Goal: Feedback & Contribution: Contribute content

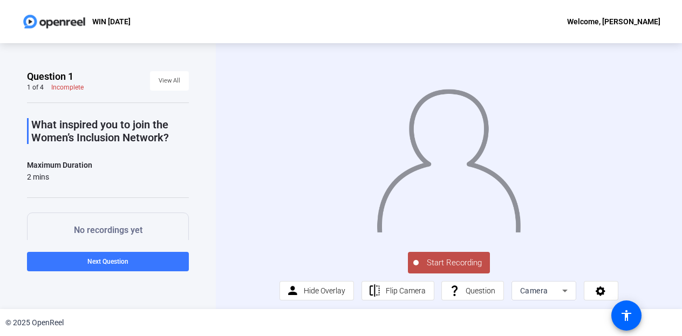
click at [562, 292] on icon at bounding box center [564, 291] width 5 height 3
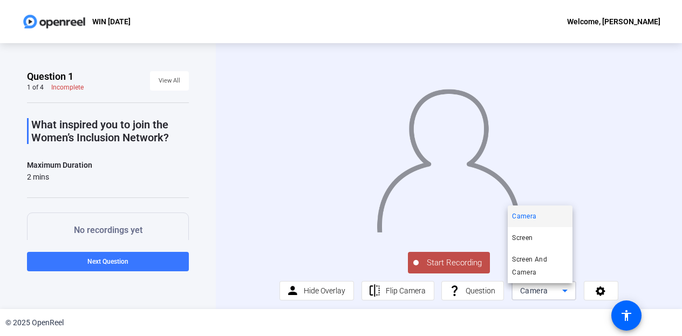
click at [609, 237] on div at bounding box center [341, 168] width 682 height 336
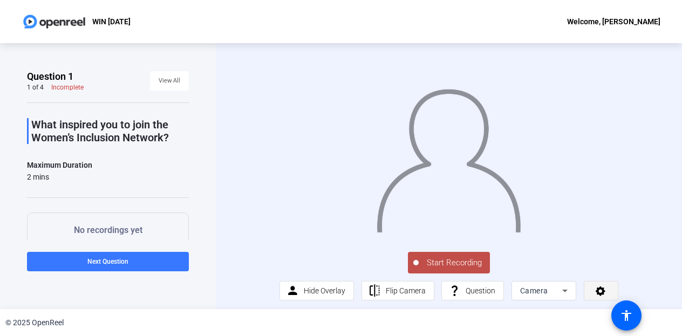
click at [594, 290] on icon at bounding box center [600, 290] width 12 height 11
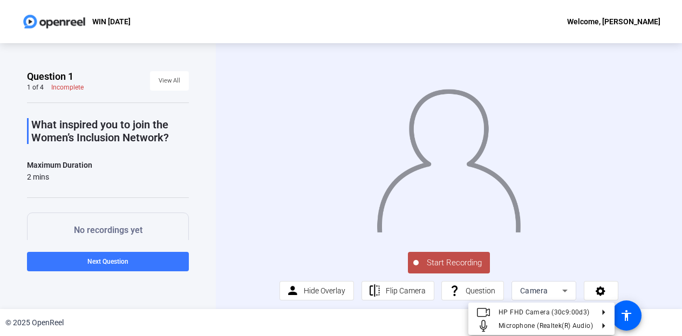
click at [616, 203] on div at bounding box center [341, 168] width 682 height 336
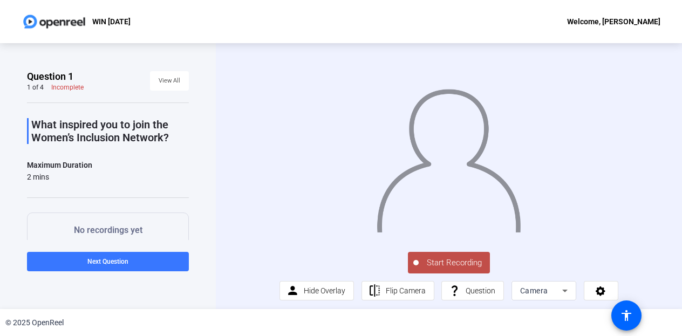
click at [439, 268] on span "Start Recording" at bounding box center [454, 263] width 71 height 12
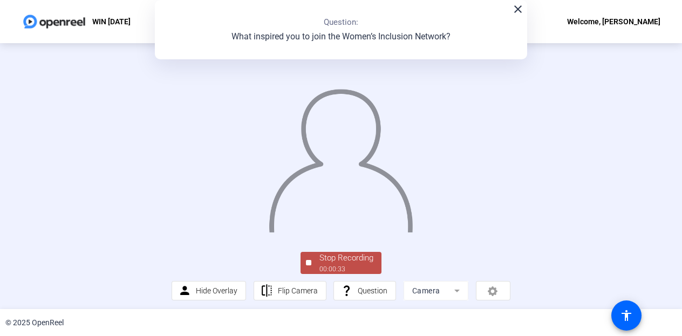
click at [355, 262] on div "Stop Recording" at bounding box center [346, 258] width 54 height 12
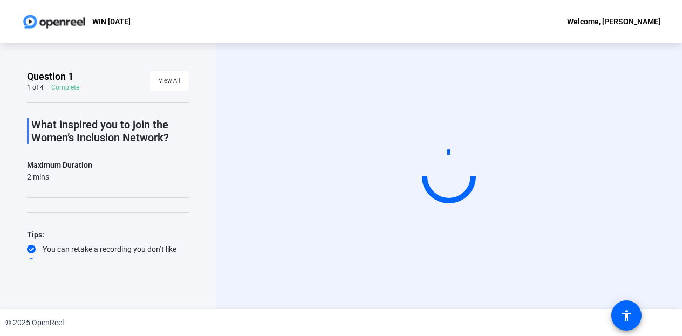
click at [413, 131] on video at bounding box center [449, 176] width 162 height 91
click at [163, 83] on span "View All" at bounding box center [170, 81] width 22 height 16
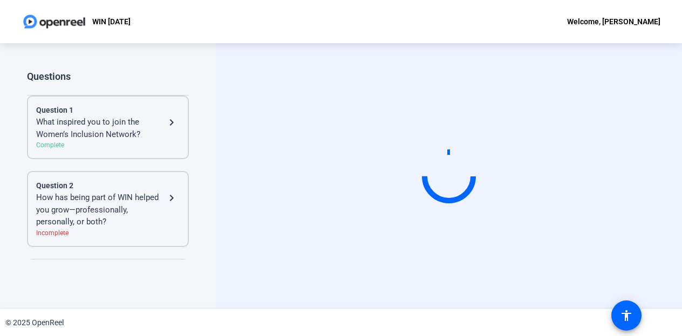
click at [166, 80] on div "Questions" at bounding box center [108, 76] width 162 height 13
click at [166, 122] on mat-icon "navigate_next" at bounding box center [171, 122] width 13 height 13
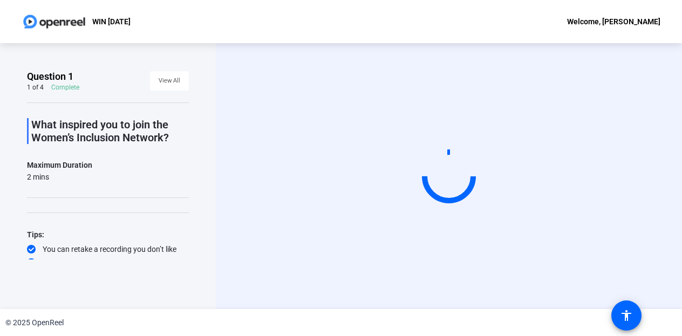
scroll to position [21, 0]
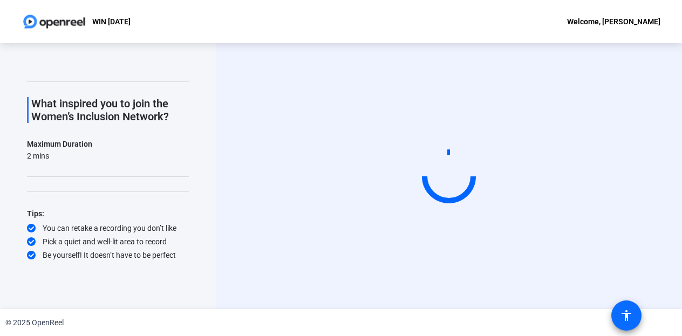
click at [620, 317] on mat-icon "accessibility" at bounding box center [626, 315] width 13 height 13
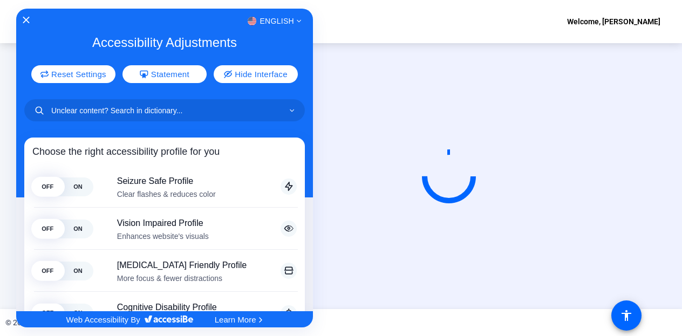
click at [608, 172] on div at bounding box center [341, 168] width 682 height 336
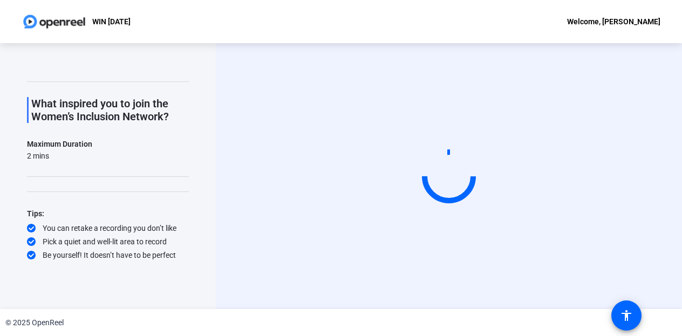
click at [131, 20] on p "WIN [DATE]" at bounding box center [111, 21] width 38 height 13
click at [576, 18] on div "Welcome, [PERSON_NAME]" at bounding box center [613, 21] width 93 height 13
click at [418, 43] on div at bounding box center [341, 168] width 682 height 336
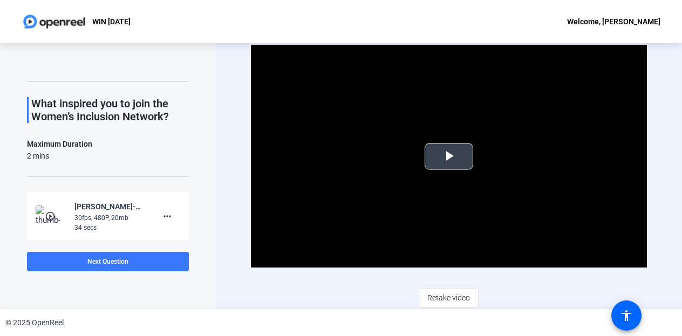
click at [449, 156] on span "Video Player" at bounding box center [449, 156] width 0 height 0
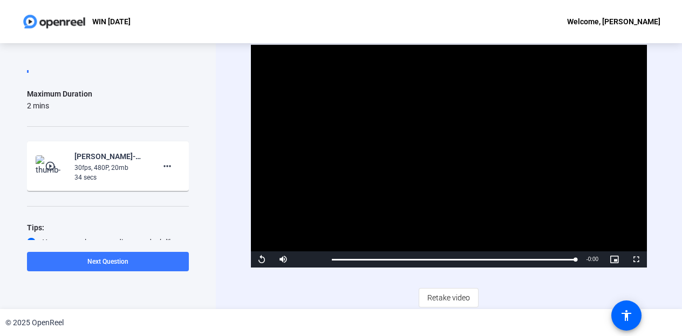
scroll to position [105, 0]
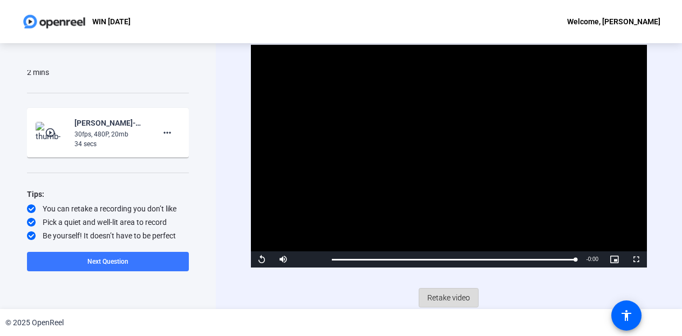
click at [447, 294] on span "Retake video" at bounding box center [448, 298] width 43 height 20
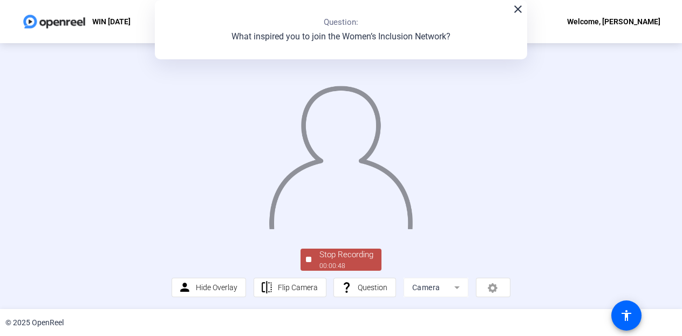
scroll to position [70, 0]
click at [360, 258] on div "Stop Recording" at bounding box center [346, 255] width 54 height 12
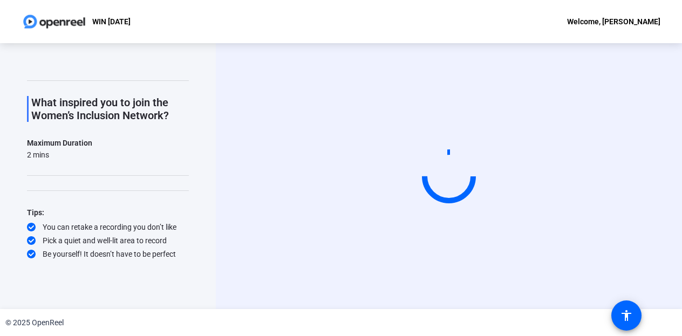
scroll to position [0, 0]
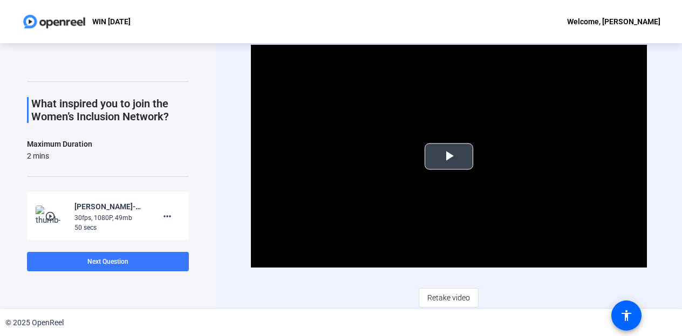
click at [449, 156] on span "Video Player" at bounding box center [449, 156] width 0 height 0
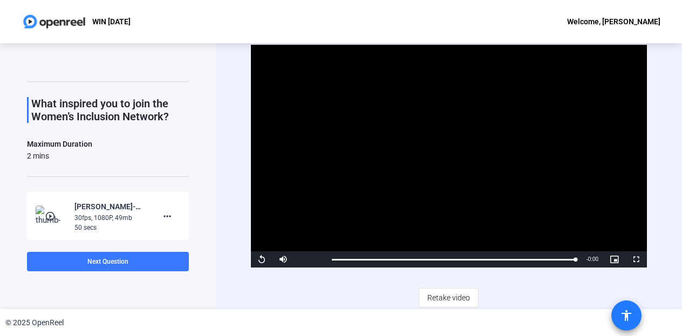
click at [626, 313] on mat-icon "accessibility" at bounding box center [626, 315] width 13 height 13
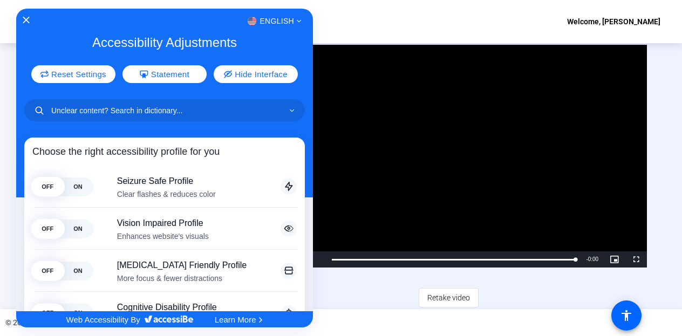
click at [659, 85] on div at bounding box center [341, 168] width 682 height 336
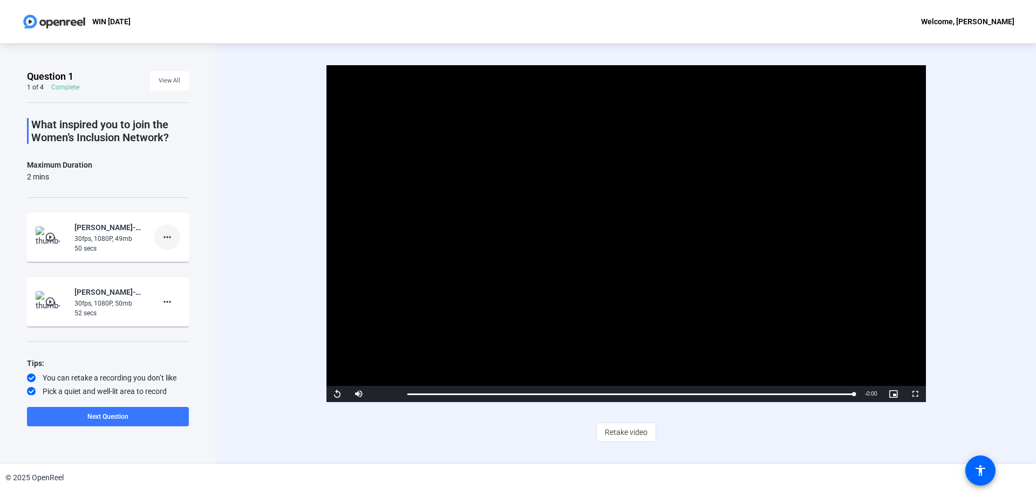
click at [161, 236] on mat-icon "more_horiz" at bounding box center [167, 237] width 13 height 13
click at [681, 336] on div at bounding box center [518, 245] width 1036 height 491
click at [681, 336] on mat-icon "accessibility" at bounding box center [980, 470] width 13 height 13
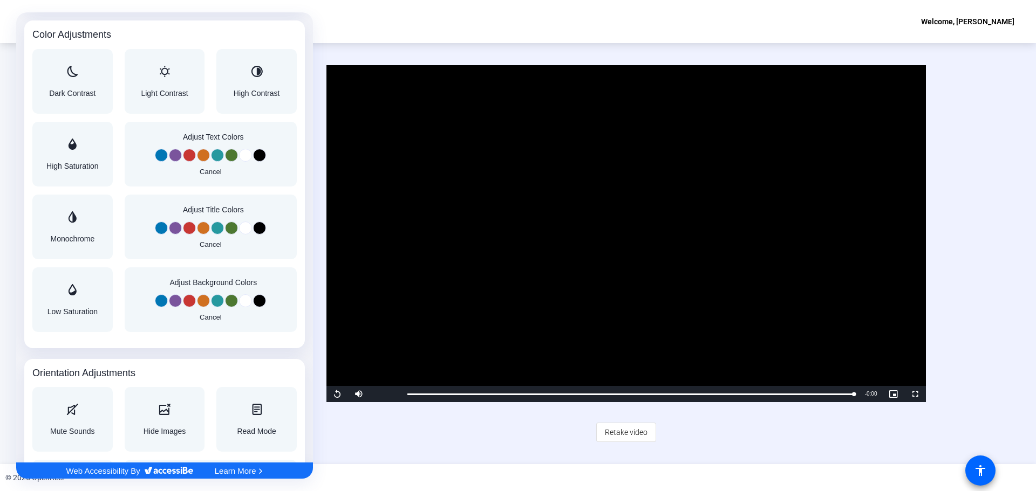
scroll to position [971, 0]
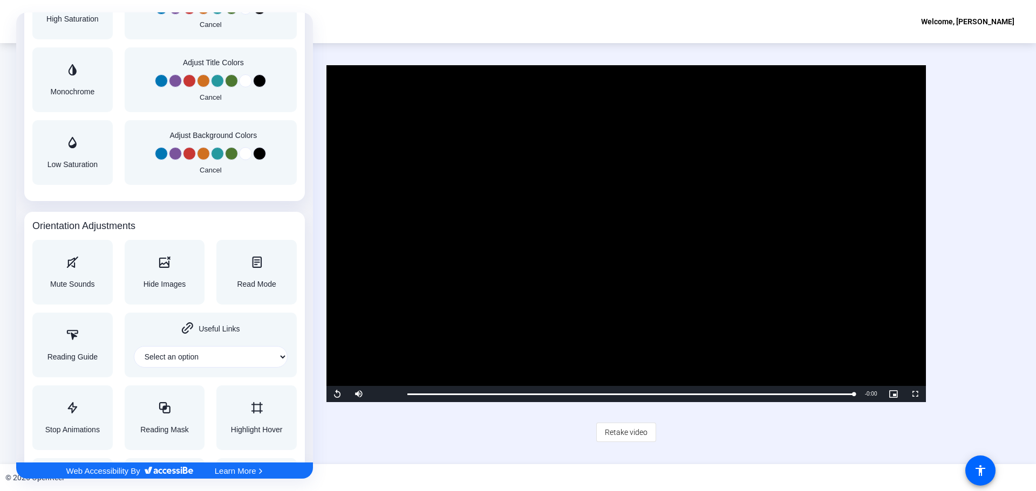
click at [387, 336] on div at bounding box center [518, 245] width 1036 height 491
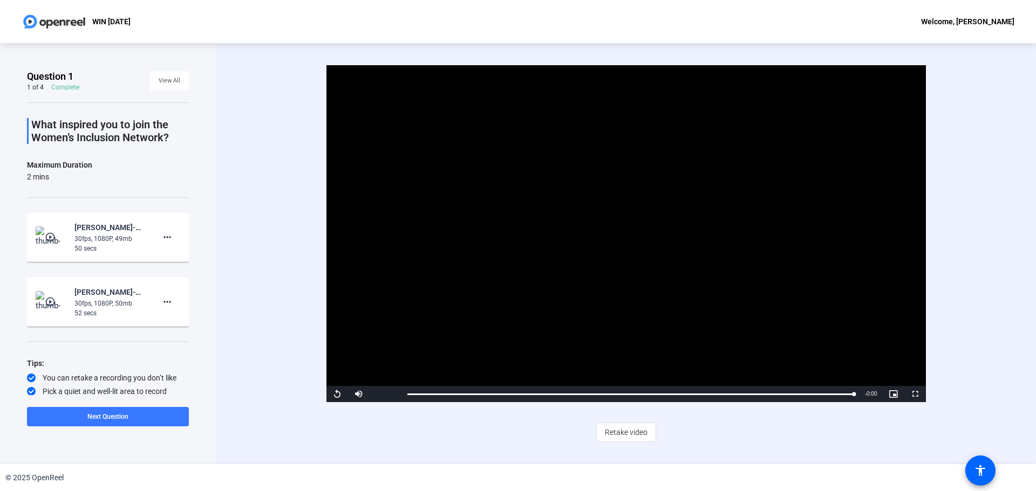
scroll to position [0, 0]
click at [681, 336] on mat-icon "accessibility" at bounding box center [980, 470] width 13 height 13
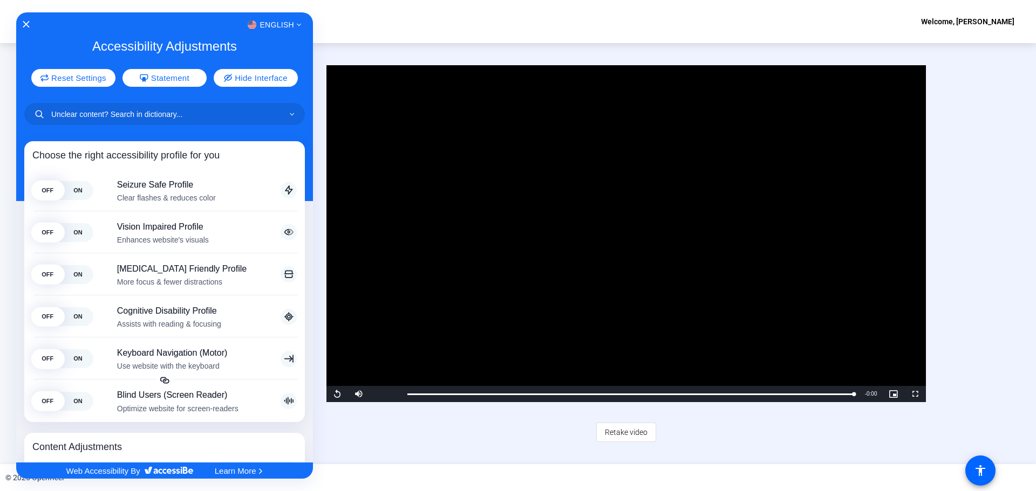
click at [681, 160] on div at bounding box center [518, 245] width 1036 height 491
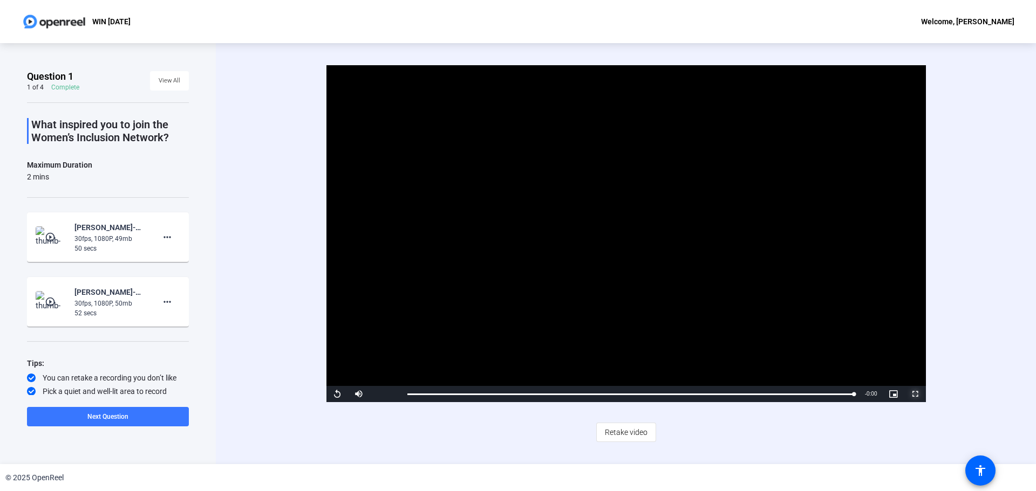
drag, startPoint x: 427, startPoint y: 115, endPoint x: 915, endPoint y: 392, distance: 561.4
click at [681, 336] on span "Video Player" at bounding box center [915, 394] width 22 height 0
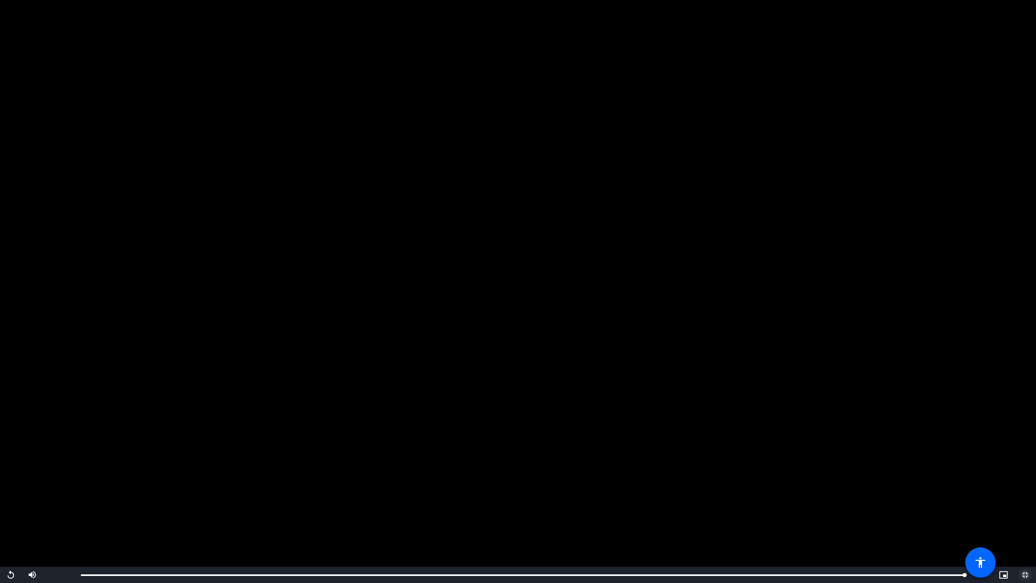
click at [681, 336] on span "Video Player" at bounding box center [1025, 574] width 22 height 0
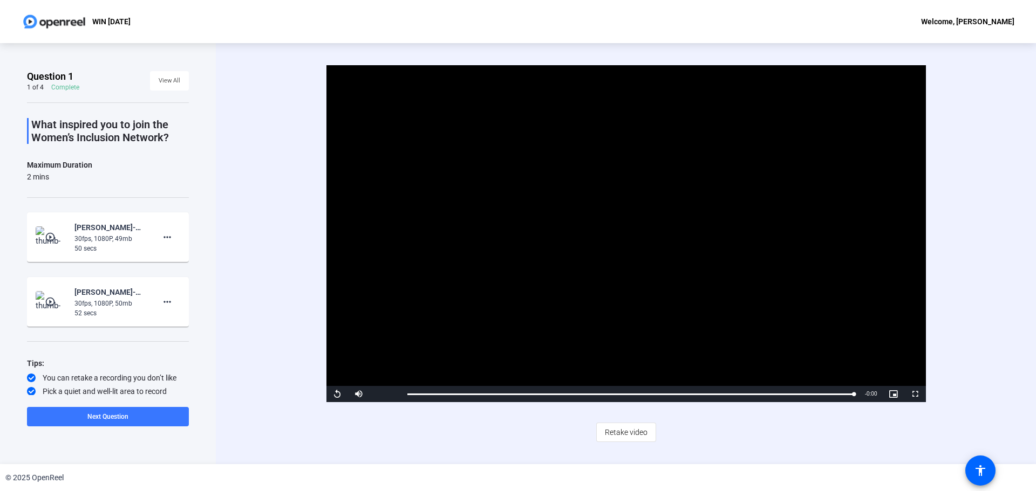
click at [681, 22] on div "Welcome, [PERSON_NAME]" at bounding box center [967, 21] width 93 height 13
click at [48, 21] on div at bounding box center [518, 245] width 1036 height 491
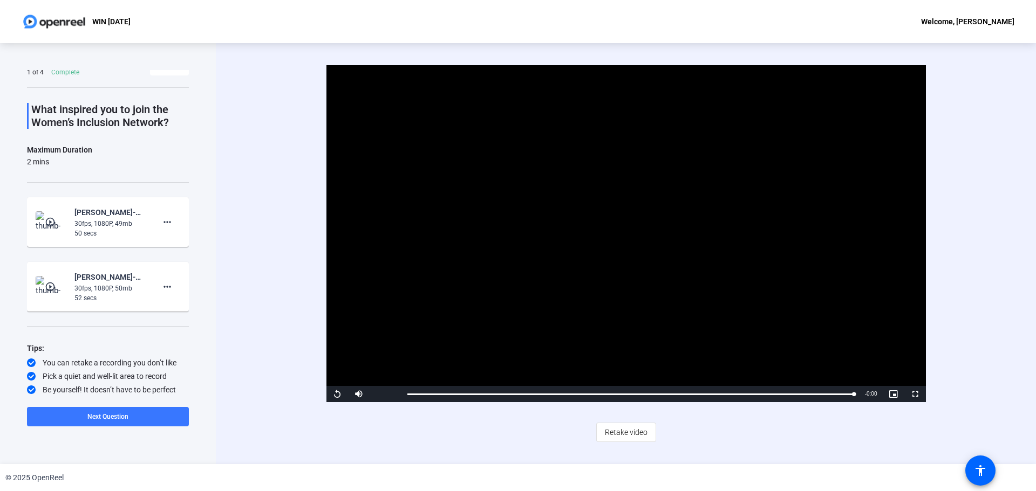
click at [414, 205] on video "Video Player" at bounding box center [625, 233] width 599 height 337
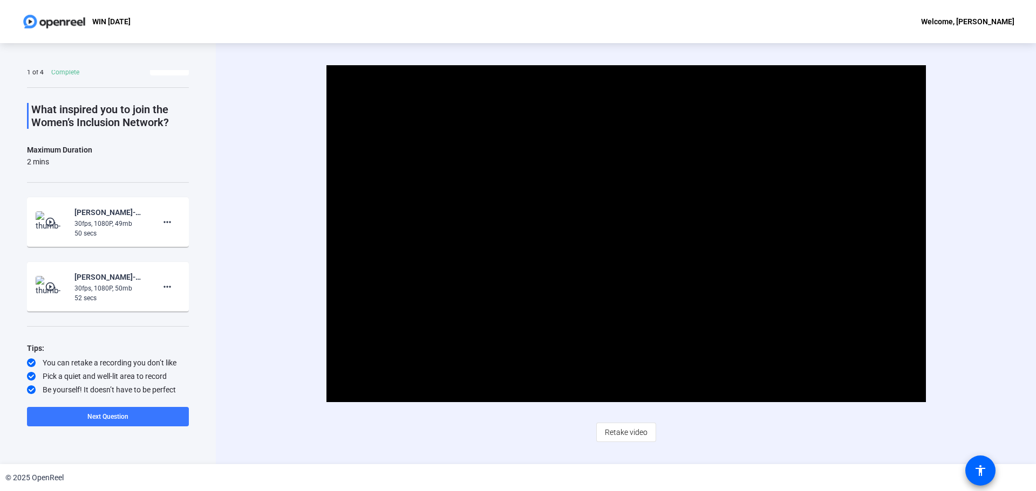
drag, startPoint x: 414, startPoint y: 205, endPoint x: 983, endPoint y: 470, distance: 627.7
click at [681, 336] on mat-icon "accessibility" at bounding box center [980, 470] width 13 height 13
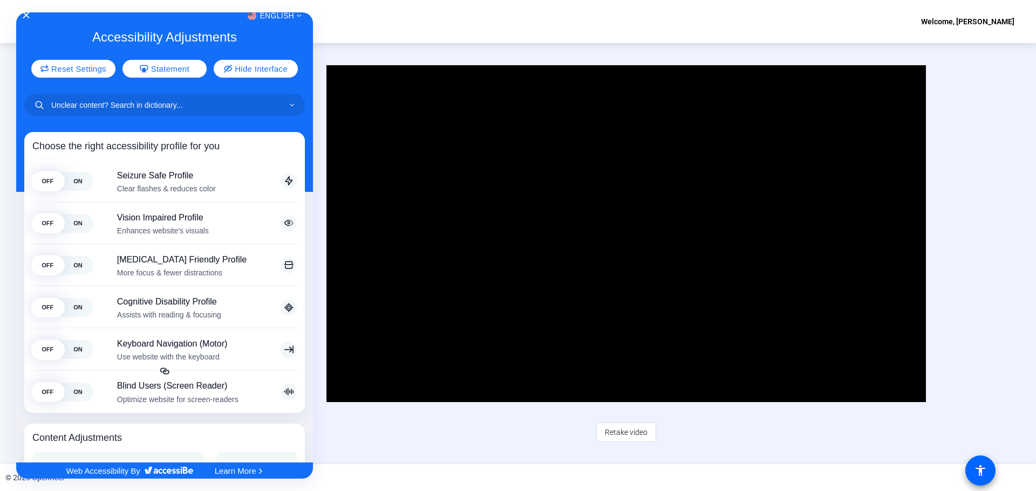
scroll to position [0, 0]
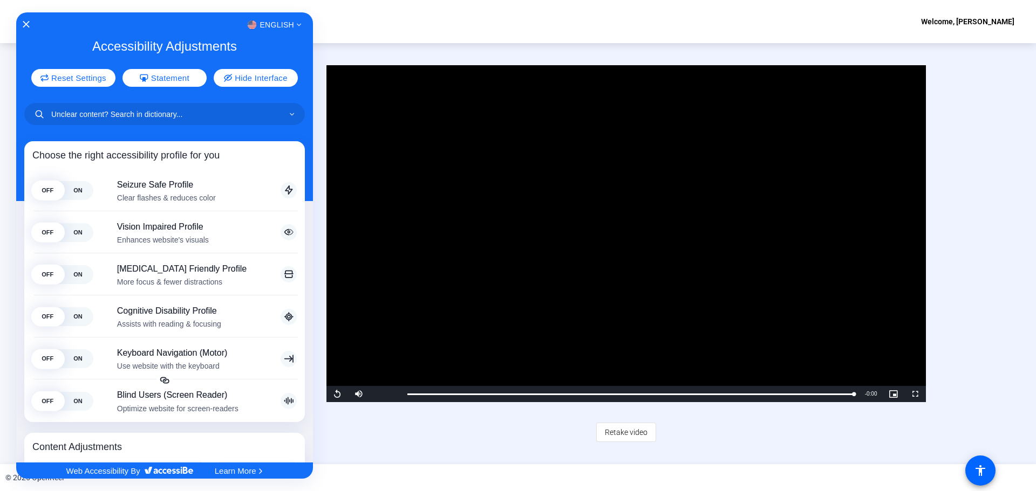
drag, startPoint x: 698, startPoint y: 428, endPoint x: 979, endPoint y: 241, distance: 337.2
click at [448, 336] on div at bounding box center [518, 245] width 1036 height 491
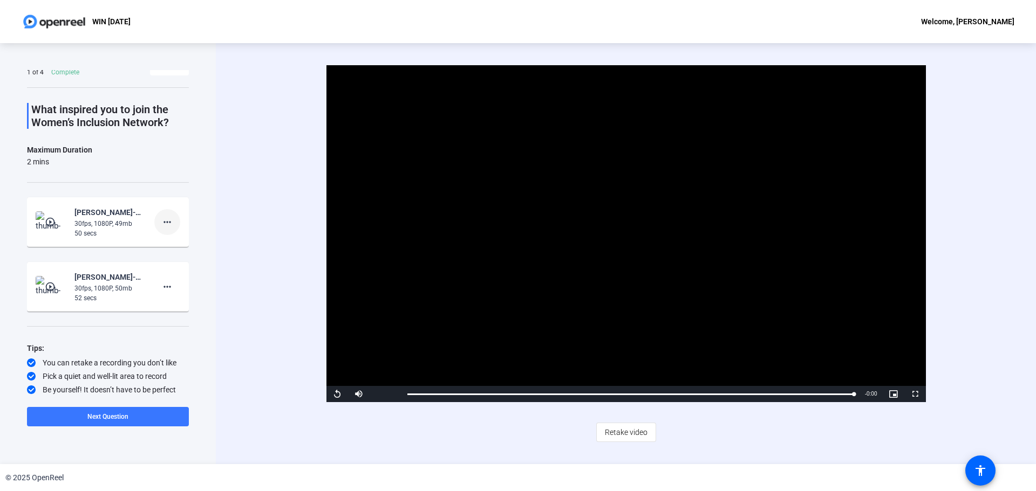
click at [161, 219] on mat-icon "more_horiz" at bounding box center [167, 222] width 13 height 13
drag, startPoint x: 185, startPoint y: 155, endPoint x: 187, endPoint y: 79, distance: 75.6
click at [187, 79] on div at bounding box center [518, 245] width 1036 height 491
click at [65, 70] on div "Question 1 1 of 4 Complete View All What inspired you to join the Women’s Inclu…" at bounding box center [108, 253] width 216 height 421
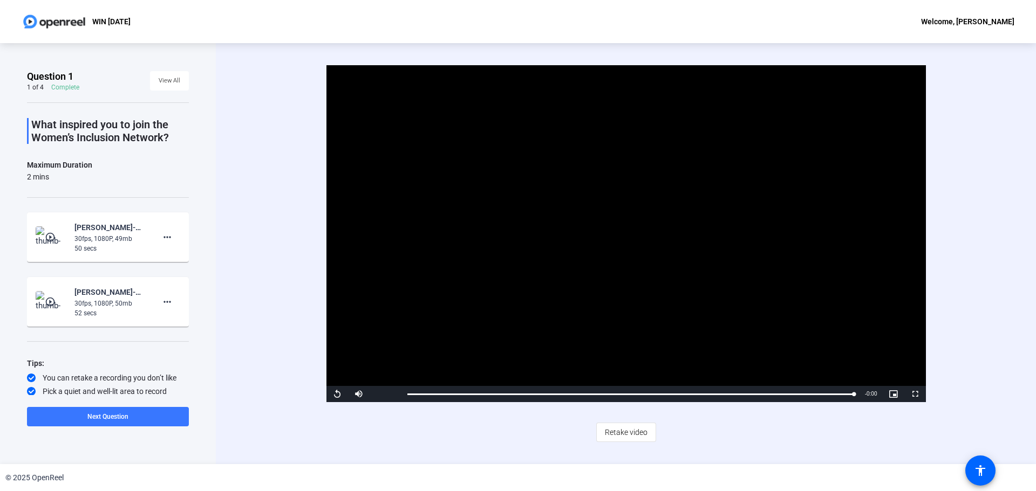
click at [67, 87] on div "Complete" at bounding box center [65, 87] width 28 height 9
click at [165, 84] on span "View All" at bounding box center [170, 81] width 22 height 16
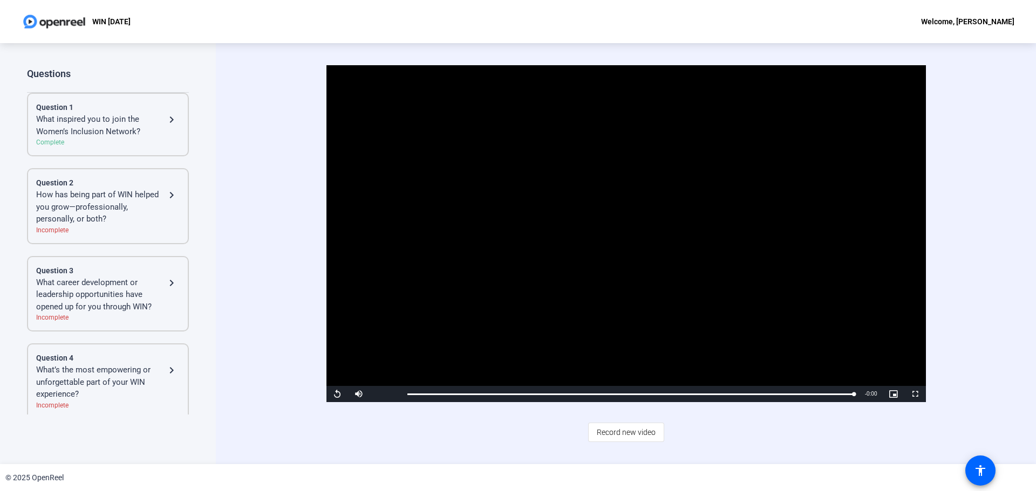
scroll to position [8, 0]
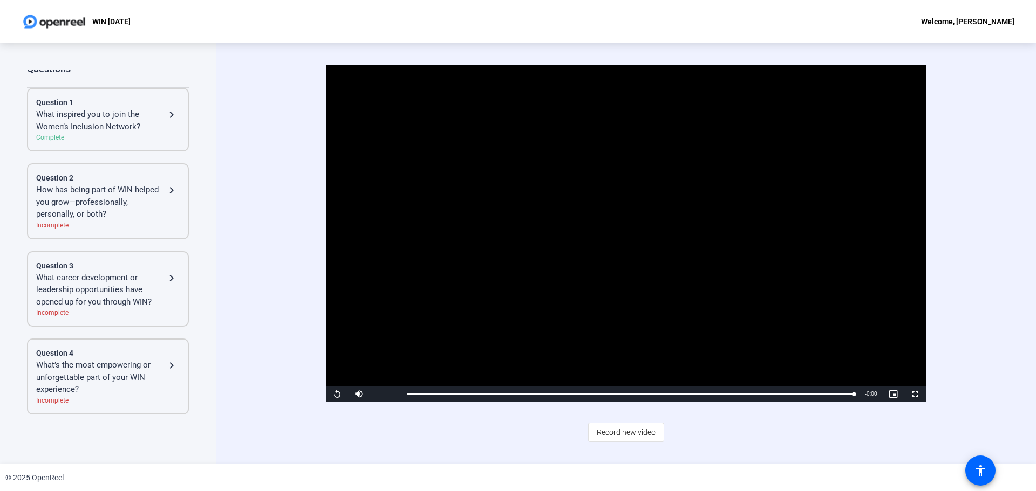
click at [103, 201] on div "How has being part of WIN helped you grow—professionally, personally, or both?" at bounding box center [100, 202] width 129 height 37
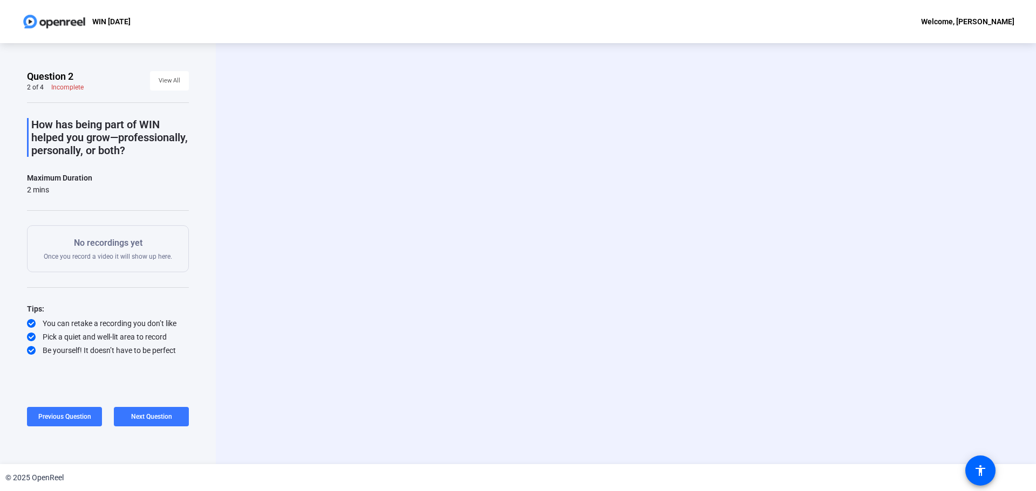
scroll to position [0, 0]
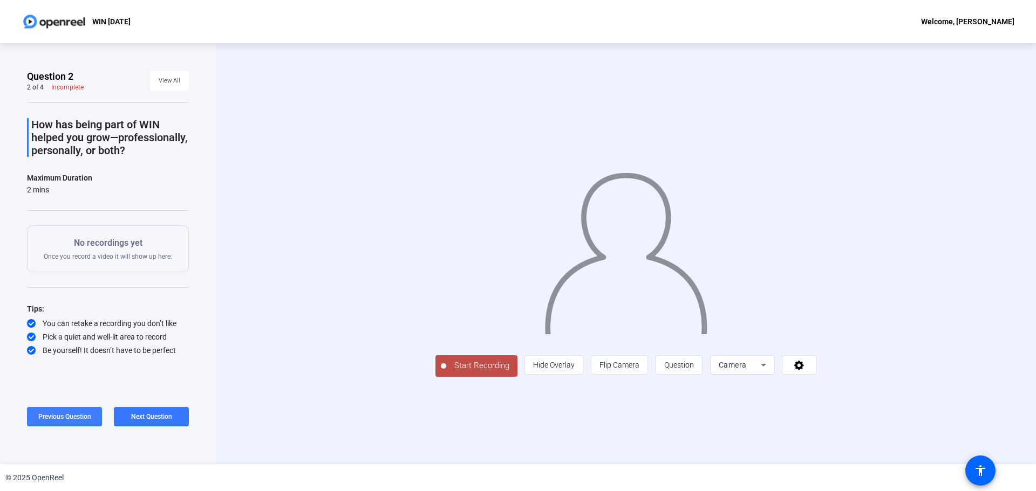
click at [77, 336] on span "Previous Question" at bounding box center [64, 417] width 53 height 8
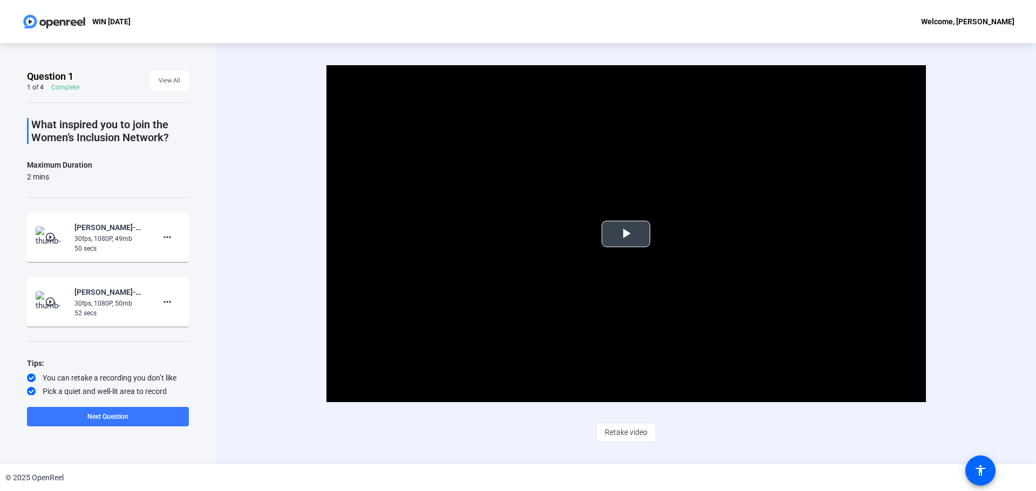
click at [626, 234] on span "Video Player" at bounding box center [626, 234] width 0 height 0
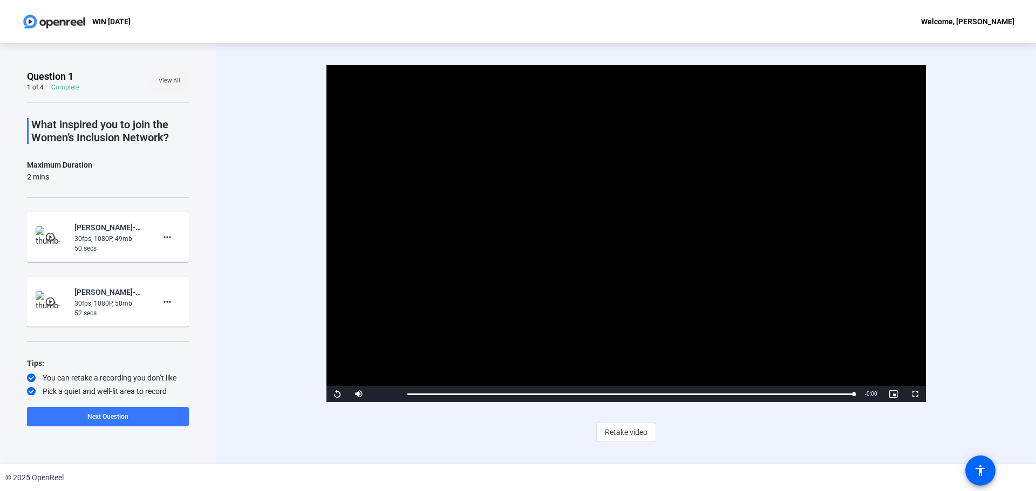
click at [172, 79] on span "View All" at bounding box center [170, 81] width 22 height 16
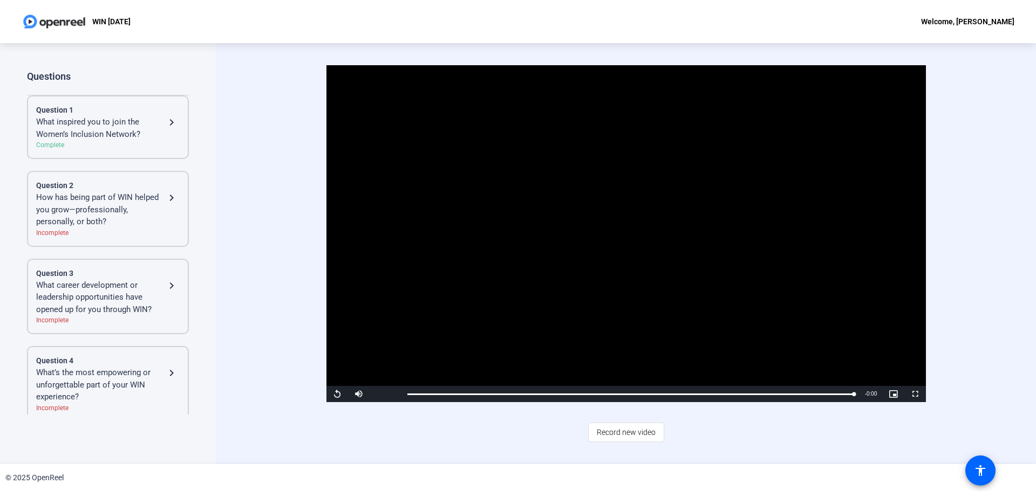
click at [152, 212] on div "How has being part of WIN helped you grow—professionally, personally, or both?" at bounding box center [100, 209] width 129 height 37
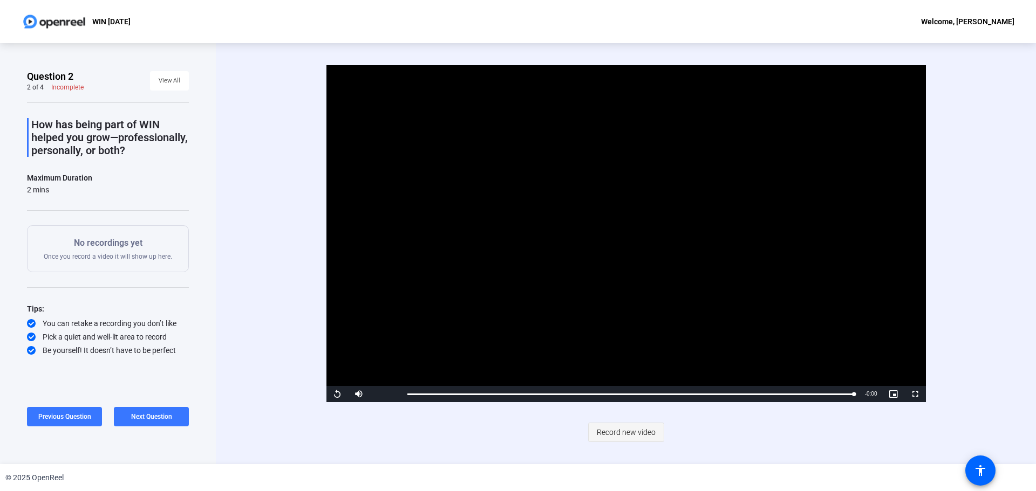
click at [635, 336] on span "Record new video" at bounding box center [626, 432] width 59 height 20
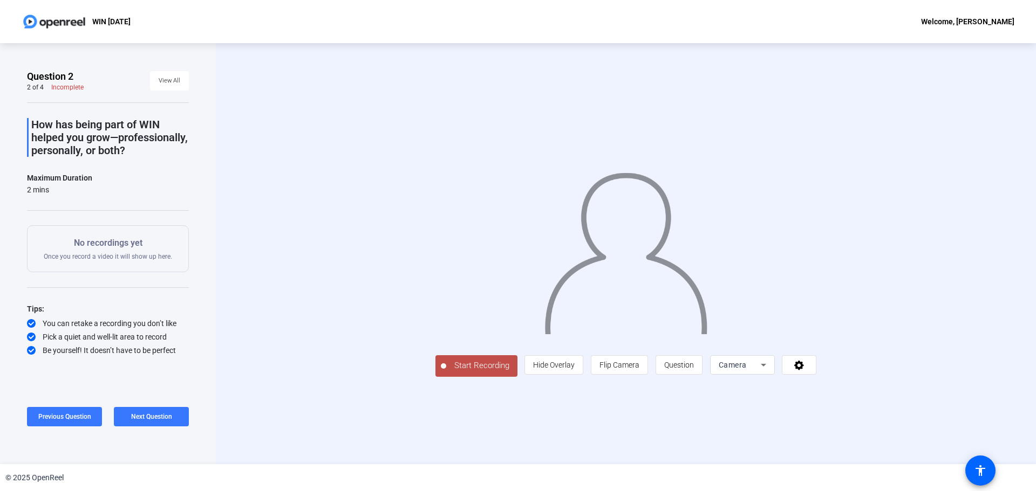
click at [446, 336] on span "Start Recording" at bounding box center [481, 366] width 71 height 12
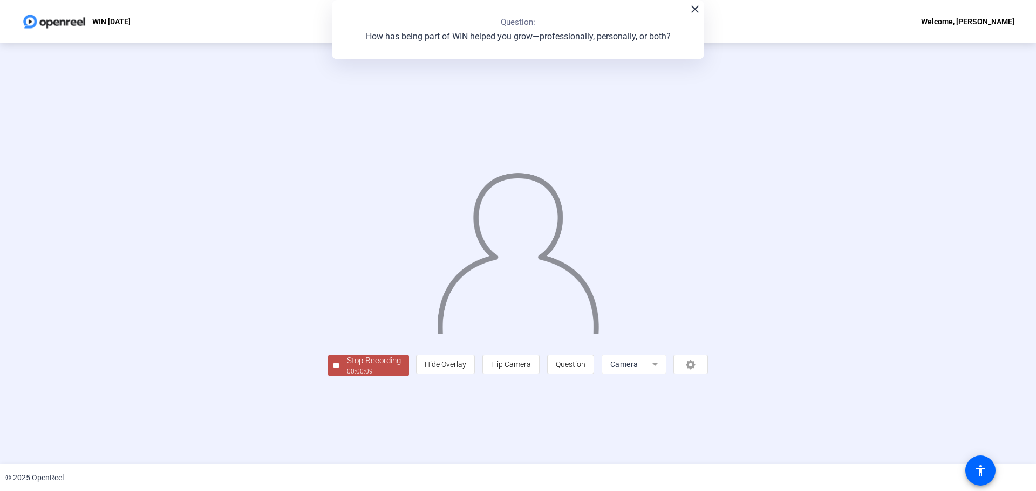
click at [347, 336] on div "Stop Recording" at bounding box center [374, 361] width 54 height 12
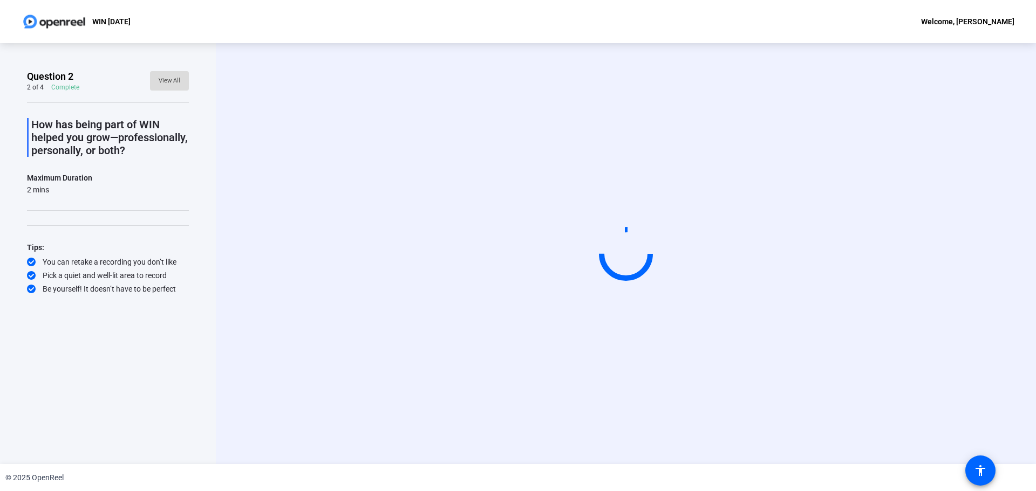
click at [176, 85] on span "View All" at bounding box center [170, 81] width 22 height 16
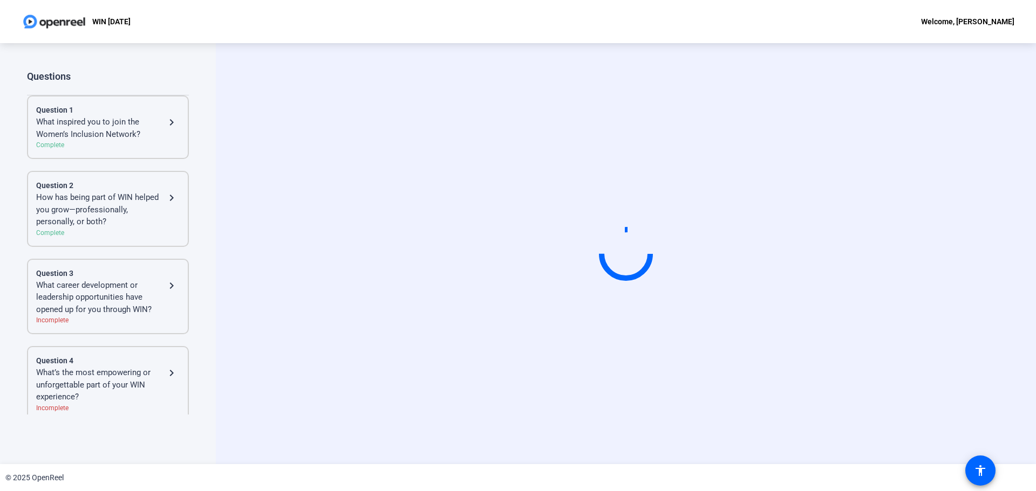
click at [148, 289] on div "What career development or leadership opportunities have opened up for you thro…" at bounding box center [100, 297] width 129 height 37
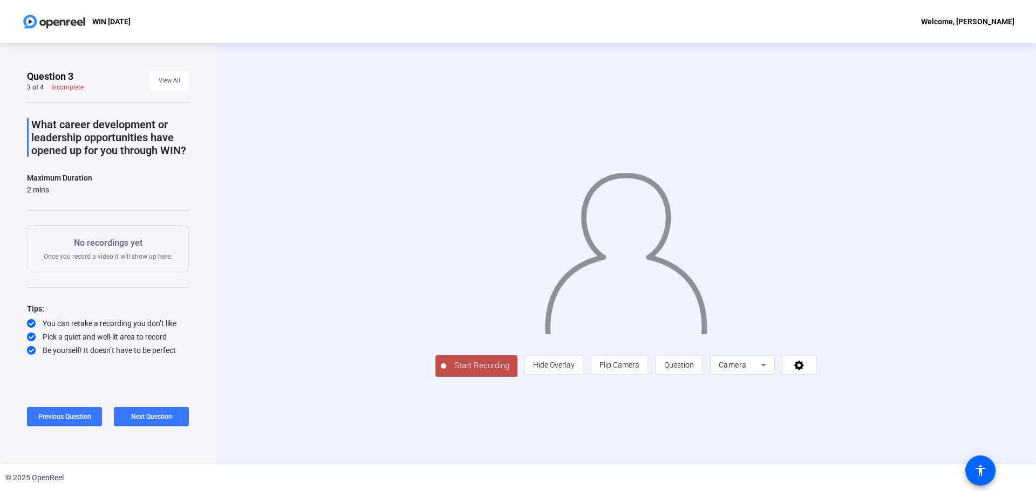
click at [446, 336] on span "Start Recording" at bounding box center [481, 366] width 71 height 12
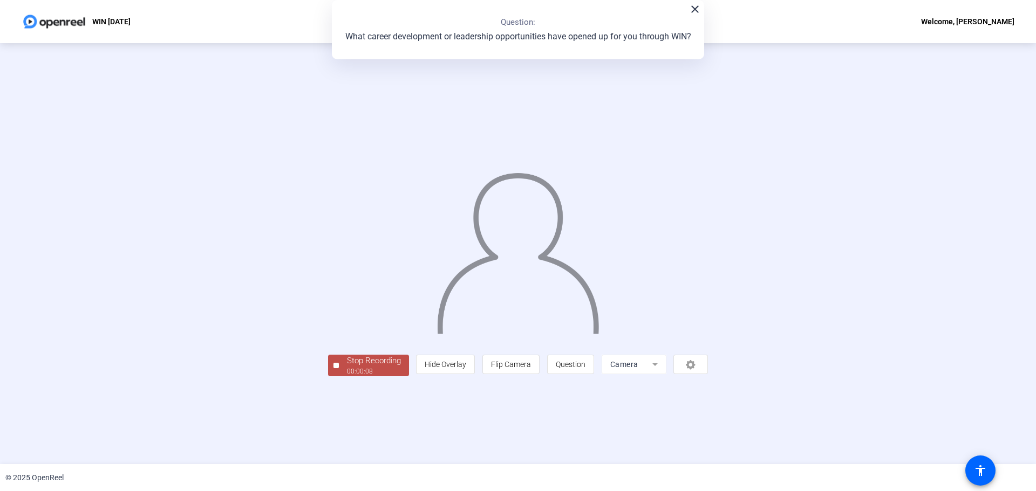
click at [347, 336] on div "00:00:08" at bounding box center [374, 372] width 54 height 10
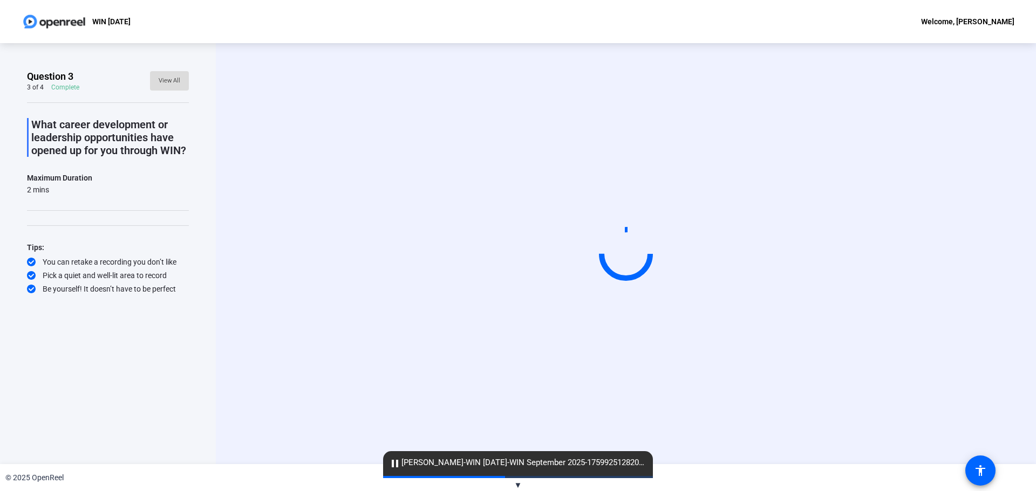
click at [173, 80] on span "View All" at bounding box center [170, 81] width 22 height 16
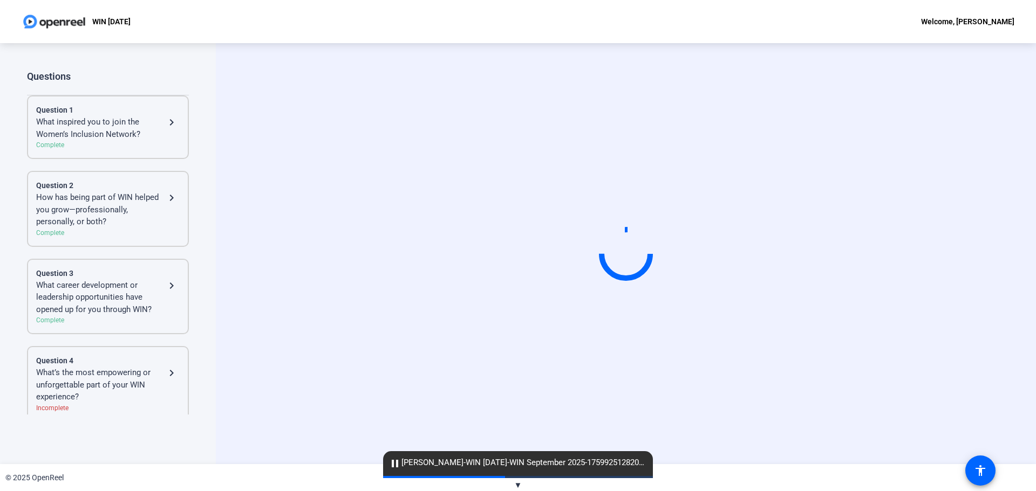
click at [80, 336] on div "What’s the most empowering or unforgettable part of your WIN experience?" at bounding box center [100, 385] width 129 height 37
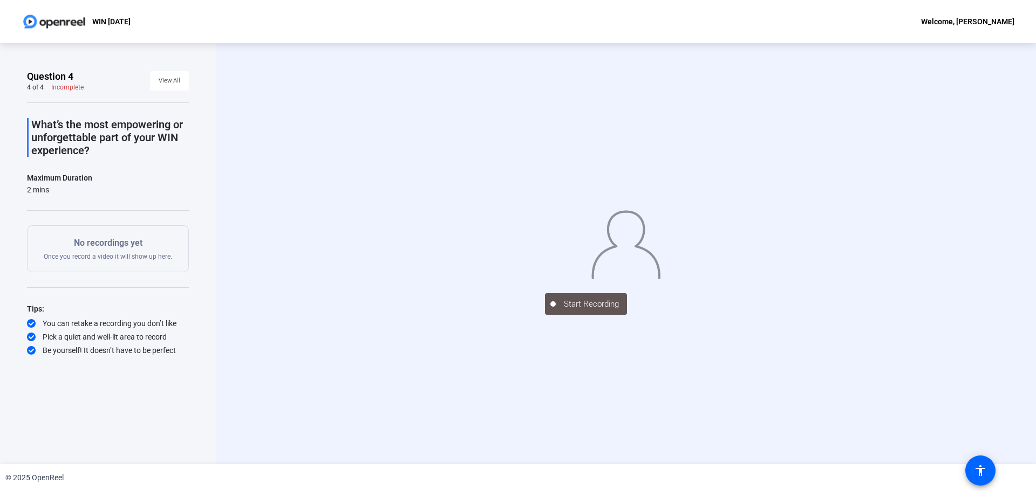
click at [57, 171] on div "What’s the most empowering or unforgettable part of your WIN experience? Maximu…" at bounding box center [108, 229] width 162 height 254
click at [86, 128] on p "What’s the most empowering or unforgettable part of your WIN experience?" at bounding box center [110, 137] width 158 height 39
click at [606, 206] on img at bounding box center [626, 242] width 70 height 73
click at [661, 279] on img at bounding box center [626, 242] width 70 height 73
click at [681, 284] on div at bounding box center [626, 238] width 162 height 91
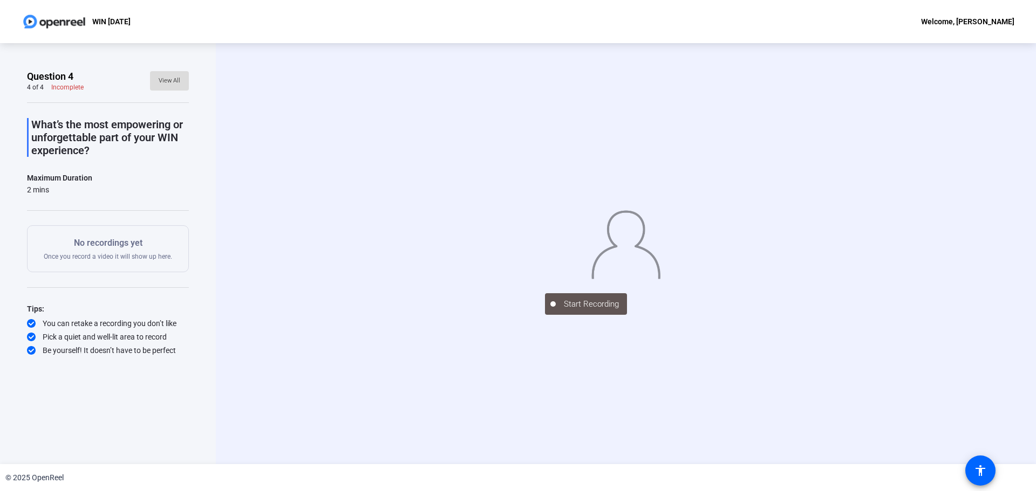
click at [169, 85] on span "View All" at bounding box center [170, 81] width 22 height 16
click at [173, 78] on span "View All" at bounding box center [170, 81] width 22 height 16
click at [258, 218] on div "Start Recording" at bounding box center [626, 253] width 820 height 421
click at [61, 86] on div "Incomplete" at bounding box center [67, 87] width 32 height 9
click at [159, 81] on span "View All" at bounding box center [170, 81] width 22 height 16
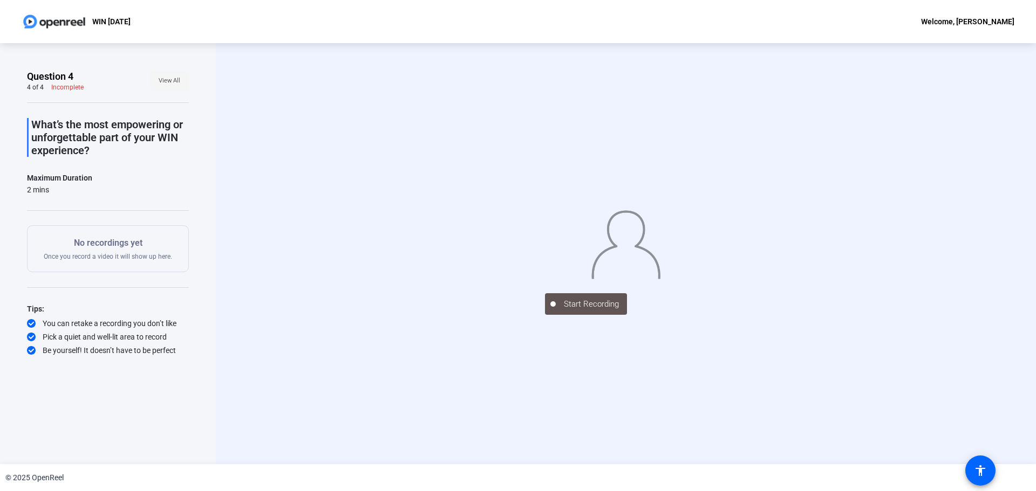
click at [173, 81] on span "View All" at bounding box center [170, 81] width 22 height 16
click at [170, 79] on span "View All" at bounding box center [170, 81] width 22 height 16
click at [681, 17] on div "Welcome, [PERSON_NAME]" at bounding box center [967, 21] width 93 height 13
click at [365, 336] on div at bounding box center [518, 245] width 1036 height 491
click at [591, 279] on img at bounding box center [626, 242] width 70 height 73
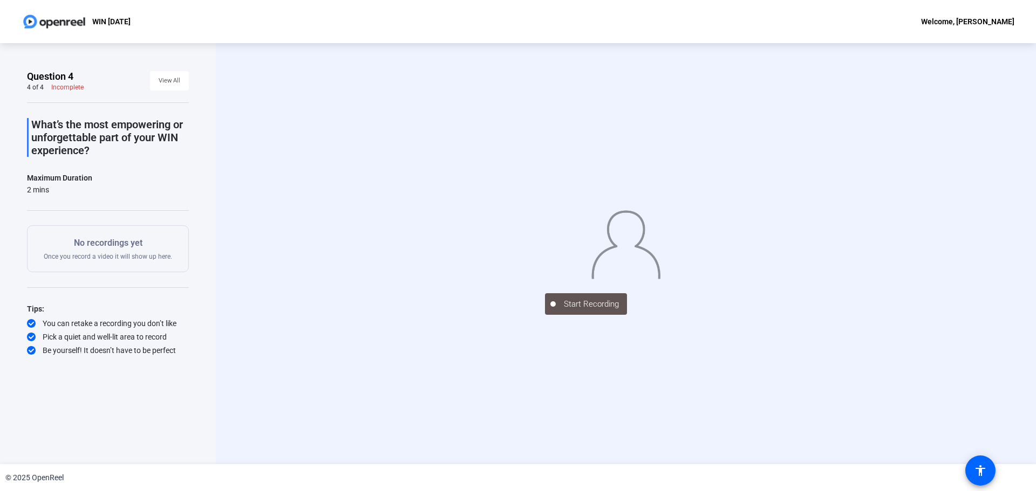
click at [661, 243] on img at bounding box center [626, 242] width 70 height 73
drag, startPoint x: 665, startPoint y: 190, endPoint x: 250, endPoint y: 214, distance: 416.1
click at [661, 206] on img at bounding box center [626, 242] width 70 height 73
drag, startPoint x: 81, startPoint y: 319, endPoint x: 80, endPoint y: 328, distance: 9.2
click at [80, 325] on div "You can retake a recording you don’t like" at bounding box center [108, 323] width 162 height 11
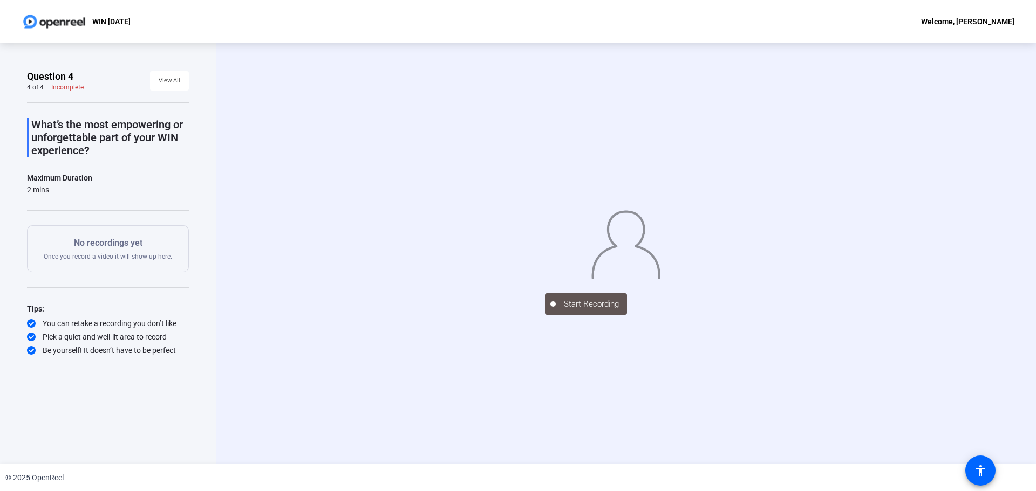
click at [80, 328] on div "You can retake a recording you don’t like" at bounding box center [108, 323] width 162 height 11
click at [46, 336] on div "Question 4 4 of 4 Incomplete View All What’s the most empowering or unforgettab…" at bounding box center [108, 253] width 216 height 421
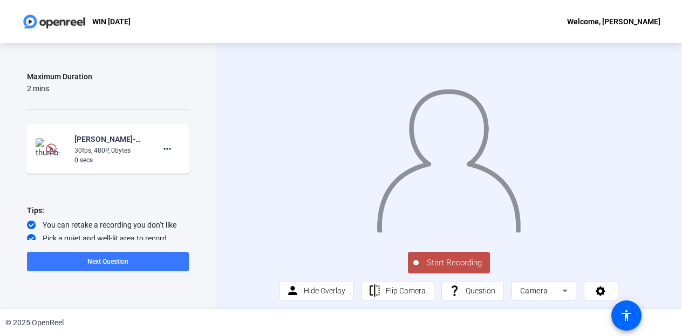
scroll to position [105, 0]
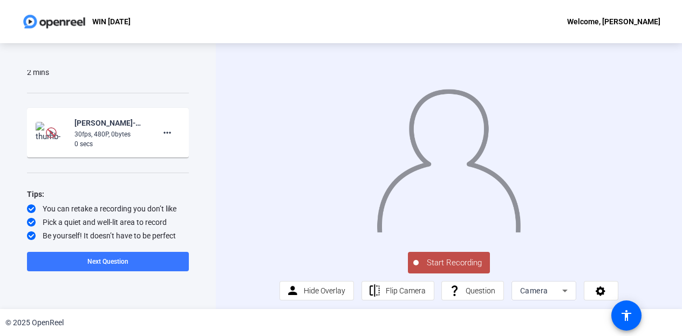
click at [122, 134] on div "30fps, 480P, 0bytes" at bounding box center [110, 134] width 72 height 10
click at [74, 136] on div "30fps, 480P, 20mb" at bounding box center [110, 134] width 72 height 10
click at [393, 295] on span "Flip Camera" at bounding box center [406, 290] width 40 height 9
click at [448, 269] on span "Start Recording" at bounding box center [454, 263] width 71 height 12
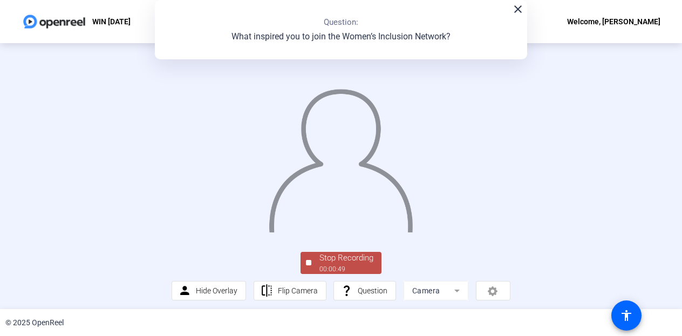
click at [515, 13] on mat-icon "close" at bounding box center [517, 9] width 13 height 13
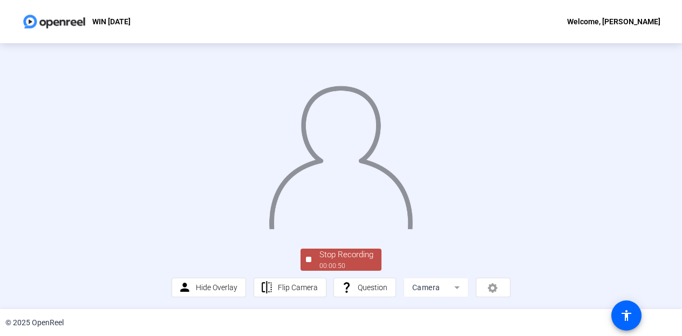
scroll to position [70, 0]
drag, startPoint x: 353, startPoint y: 252, endPoint x: 392, endPoint y: 240, distance: 40.6
click at [353, 252] on div "Stop Recording" at bounding box center [346, 255] width 54 height 12
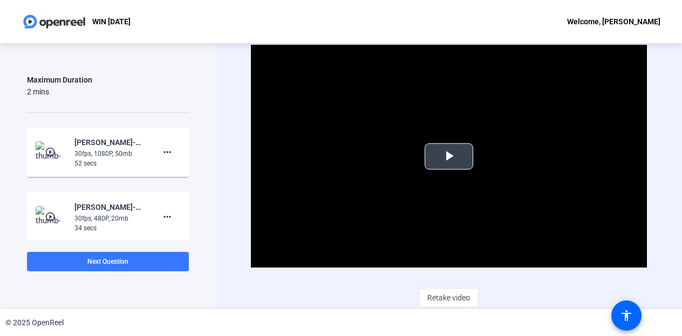
click at [449, 156] on span "Video Player" at bounding box center [449, 156] width 0 height 0
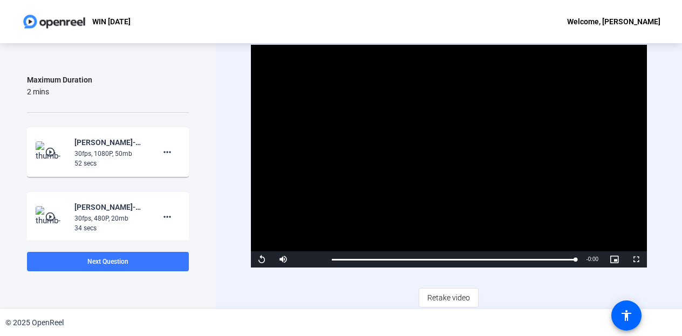
click at [53, 151] on mat-icon "play_circle_outline" at bounding box center [51, 152] width 13 height 11
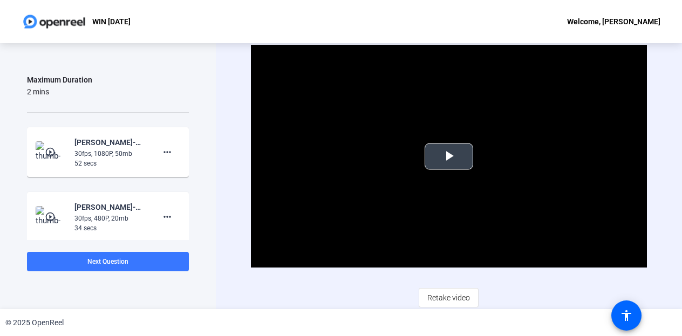
click at [449, 156] on span "Video Player" at bounding box center [449, 156] width 0 height 0
click at [51, 212] on mat-icon "play_circle_outline" at bounding box center [51, 216] width 13 height 11
click at [449, 156] on span "Video Player" at bounding box center [449, 156] width 0 height 0
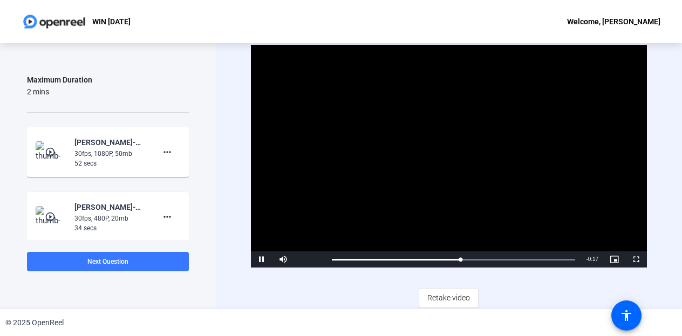
click at [94, 153] on div "30fps, 1080P, 50mb" at bounding box center [110, 154] width 72 height 10
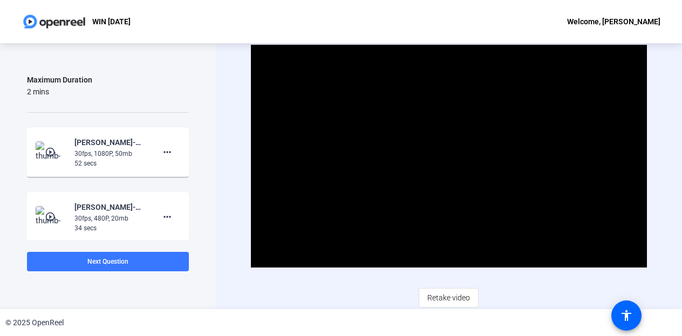
click at [51, 147] on mat-icon "play_circle_outline" at bounding box center [51, 152] width 13 height 11
click at [449, 156] on span "Video Player" at bounding box center [449, 156] width 0 height 0
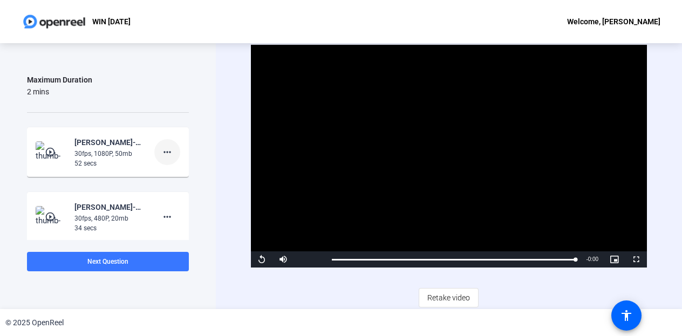
click at [163, 151] on mat-icon "more_horiz" at bounding box center [167, 152] width 13 height 13
drag, startPoint x: 186, startPoint y: 121, endPoint x: 196, endPoint y: 211, distance: 90.1
click at [196, 211] on div at bounding box center [341, 168] width 682 height 336
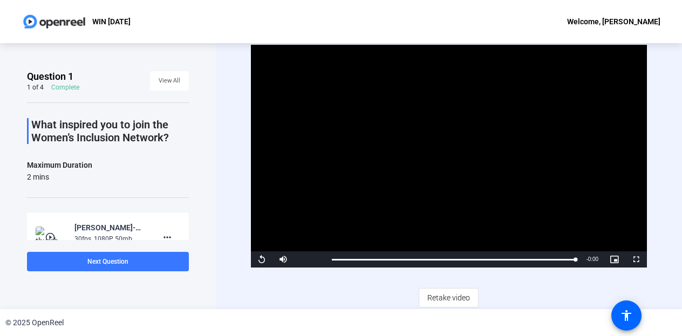
scroll to position [169, 0]
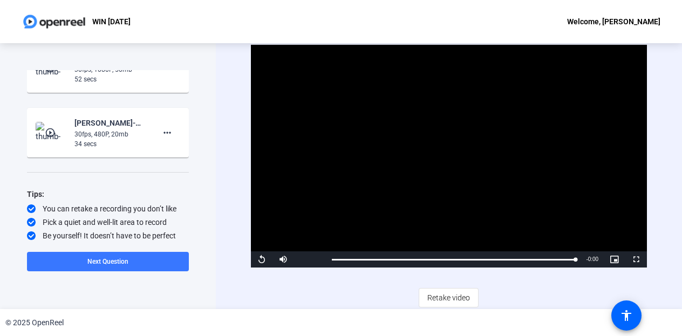
click at [120, 84] on div "52 secs" at bounding box center [110, 79] width 72 height 10
drag, startPoint x: 120, startPoint y: 84, endPoint x: 229, endPoint y: 65, distance: 111.0
click at [229, 65] on div "Video Player is loading. Play Video Replay Mute Current Time 0:51 / Duration 0:…" at bounding box center [449, 176] width 466 height 266
click at [608, 259] on span "Video Player" at bounding box center [615, 259] width 22 height 0
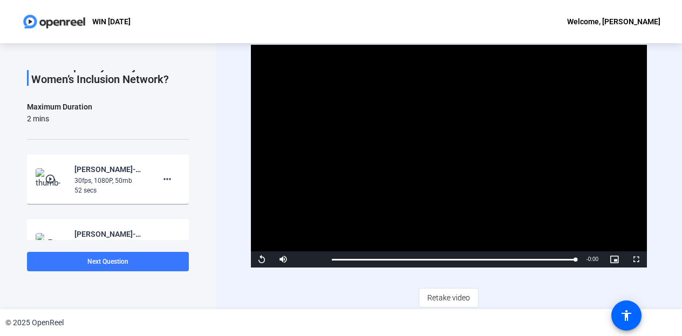
scroll to position [0, 0]
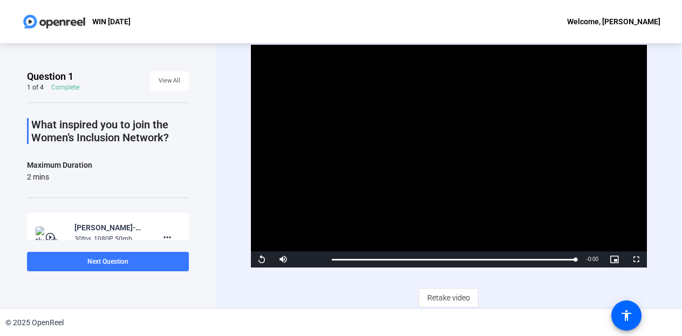
click at [83, 131] on p "What inspired you to join the Women’s Inclusion Network?" at bounding box center [110, 131] width 158 height 26
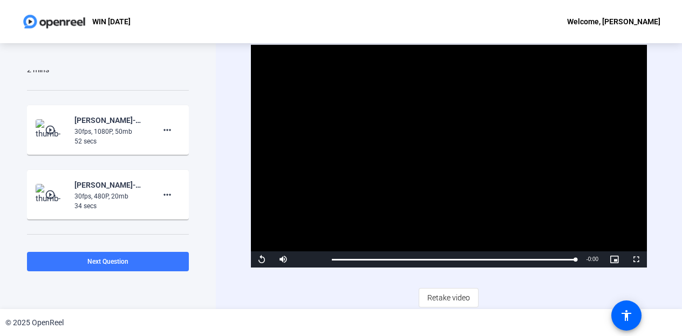
scroll to position [108, 0]
click at [627, 320] on mat-icon "accessibility" at bounding box center [626, 315] width 13 height 13
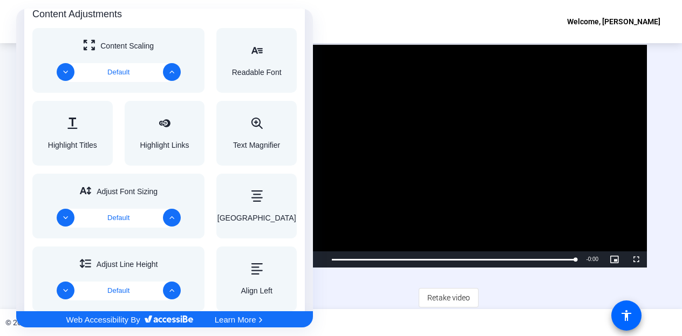
scroll to position [432, 0]
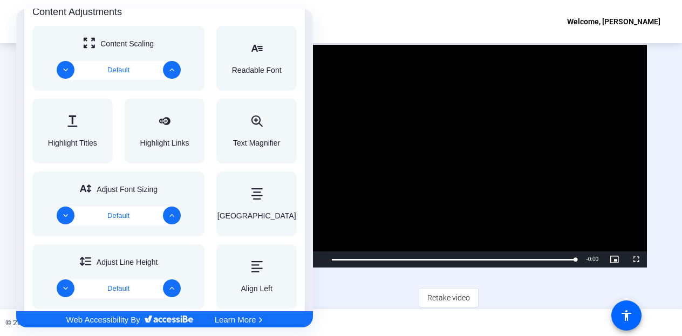
click at [502, 295] on div at bounding box center [341, 168] width 682 height 336
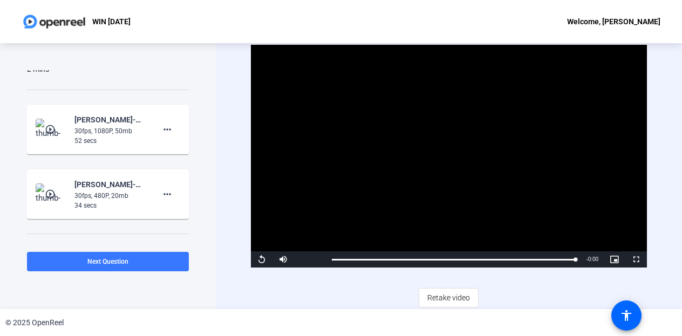
scroll to position [0, 0]
click at [112, 136] on div "52 secs" at bounding box center [110, 141] width 72 height 10
click at [91, 132] on div "30fps, 1080P, 50mb" at bounding box center [110, 131] width 72 height 10
click at [164, 128] on mat-icon "more_horiz" at bounding box center [167, 129] width 13 height 13
click at [102, 188] on div at bounding box center [341, 168] width 682 height 336
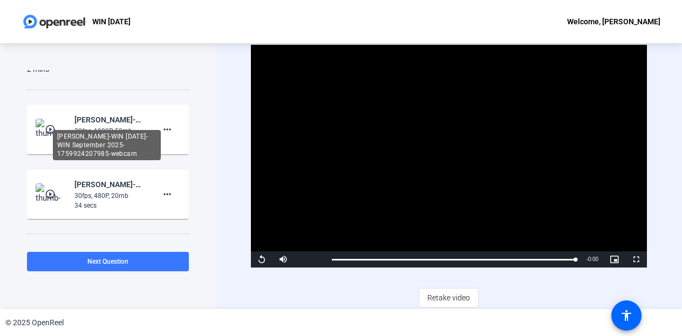
drag, startPoint x: 95, startPoint y: 125, endPoint x: 66, endPoint y: 125, distance: 29.1
click at [94, 125] on div "[PERSON_NAME]-WIN [DATE]-WIN September 2025-1759924207985-webcam" at bounding box center [110, 119] width 72 height 13
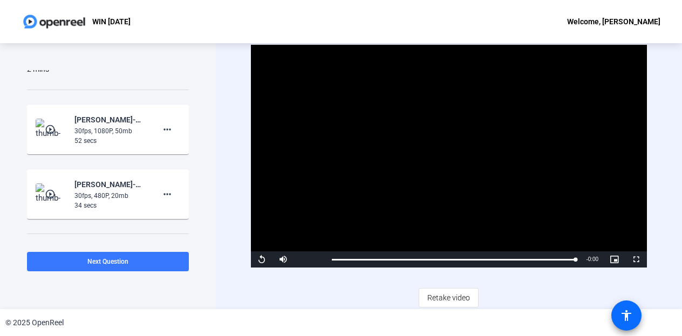
click at [629, 317] on mat-icon "accessibility" at bounding box center [626, 315] width 13 height 13
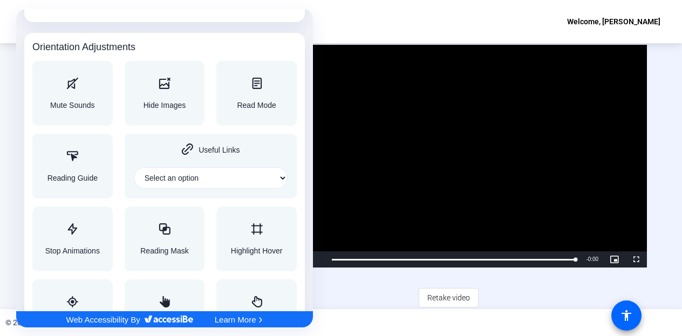
scroll to position [1194, 0]
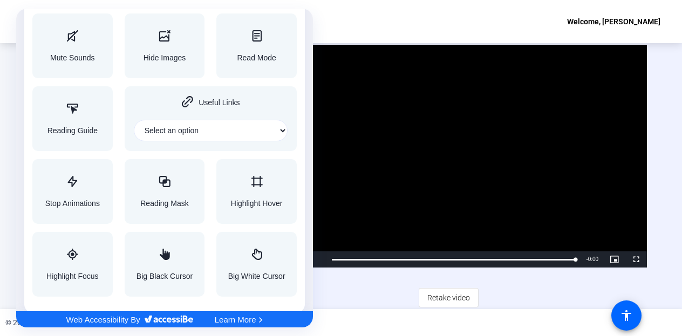
drag, startPoint x: 385, startPoint y: 296, endPoint x: 392, endPoint y: 292, distance: 7.7
click at [384, 296] on div at bounding box center [341, 168] width 682 height 336
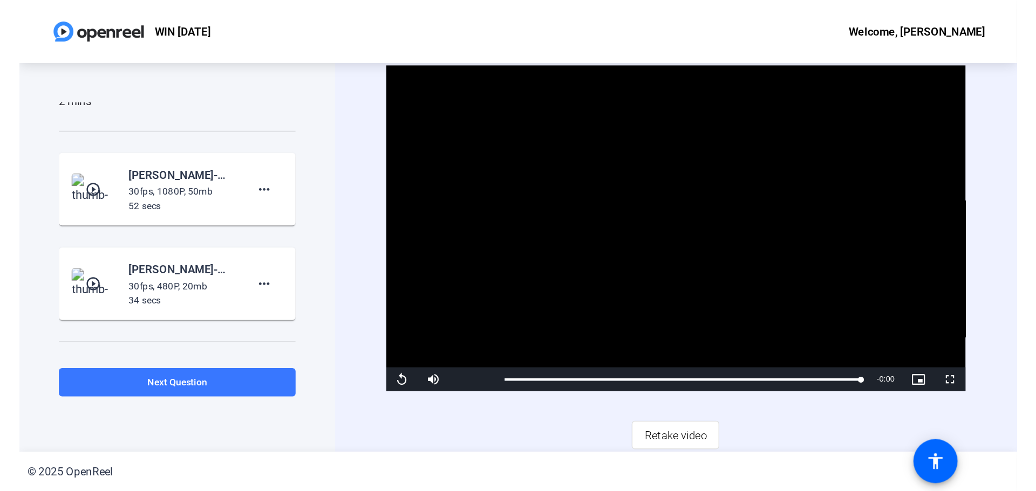
scroll to position [15, 0]
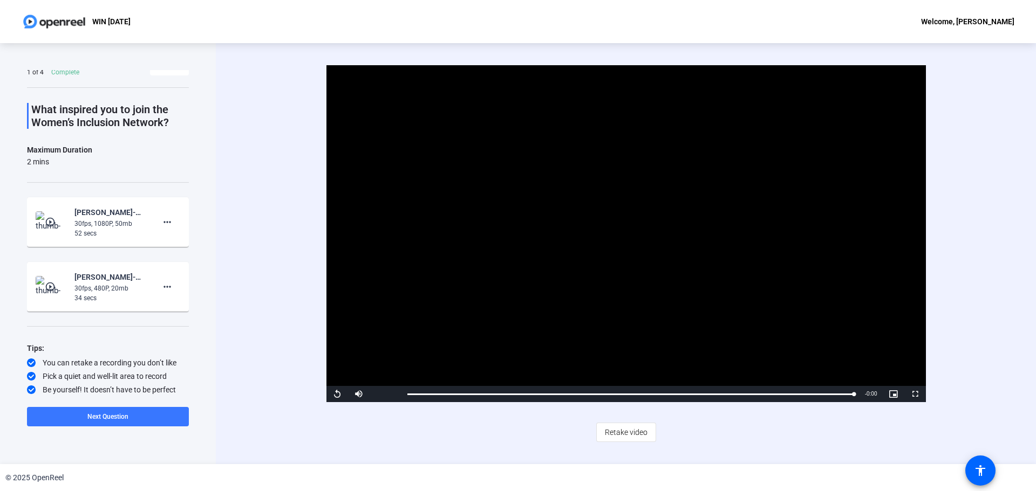
click at [679, 238] on video "Video Player" at bounding box center [625, 233] width 599 height 337
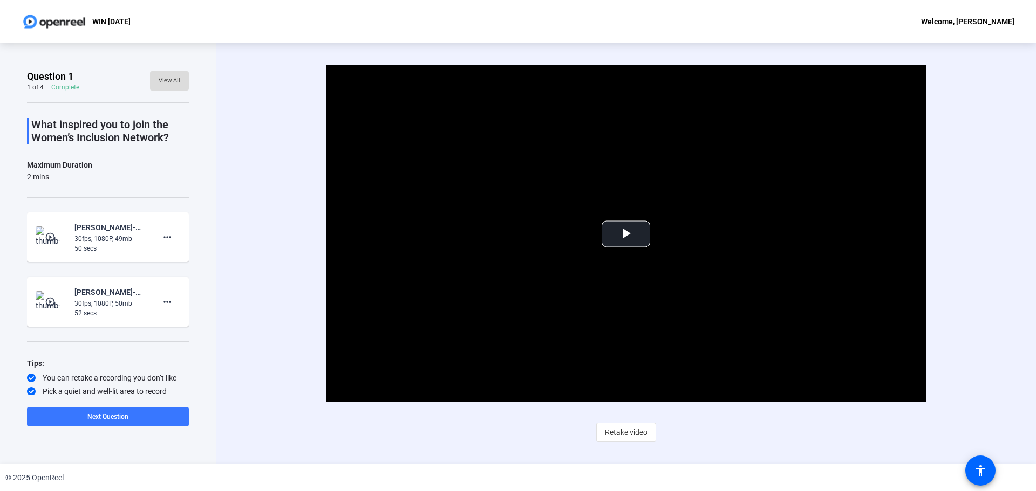
click at [168, 85] on span "View All" at bounding box center [170, 81] width 22 height 16
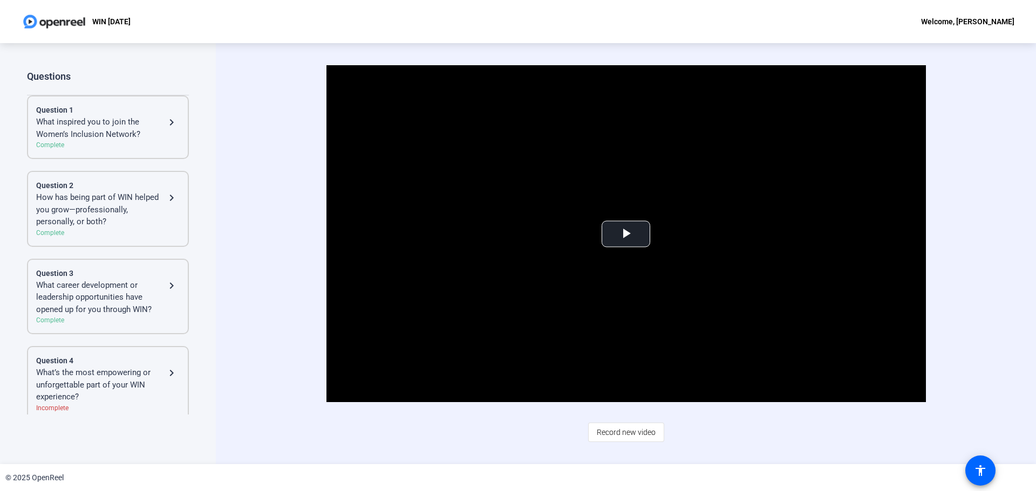
click at [81, 392] on div "What’s the most empowering or unforgettable part of your WIN experience?" at bounding box center [100, 385] width 129 height 37
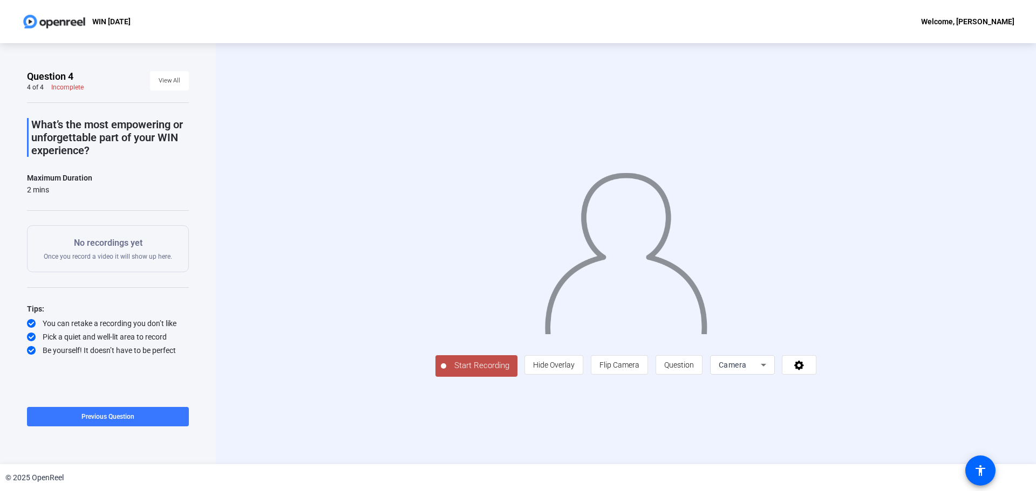
click at [446, 372] on span "Start Recording" at bounding box center [481, 366] width 71 height 12
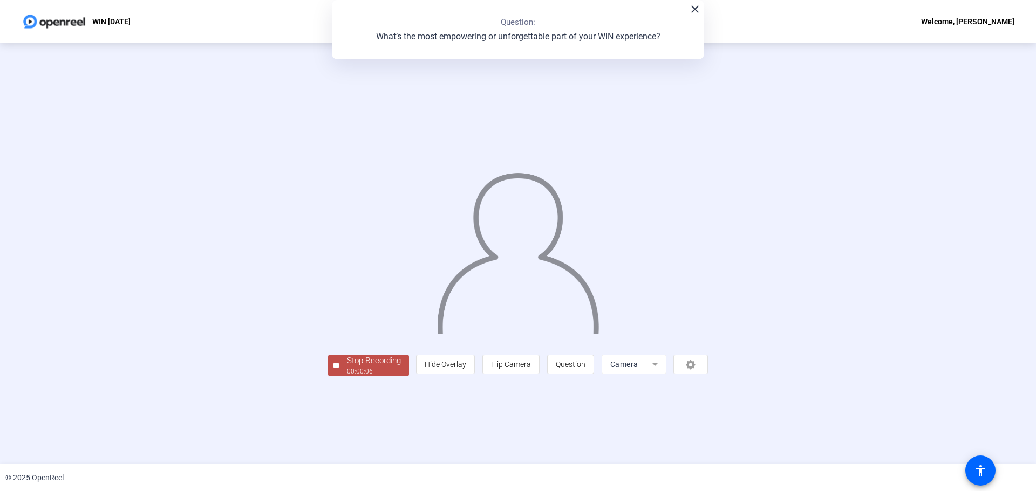
click at [347, 367] on div "Stop Recording" at bounding box center [374, 361] width 54 height 12
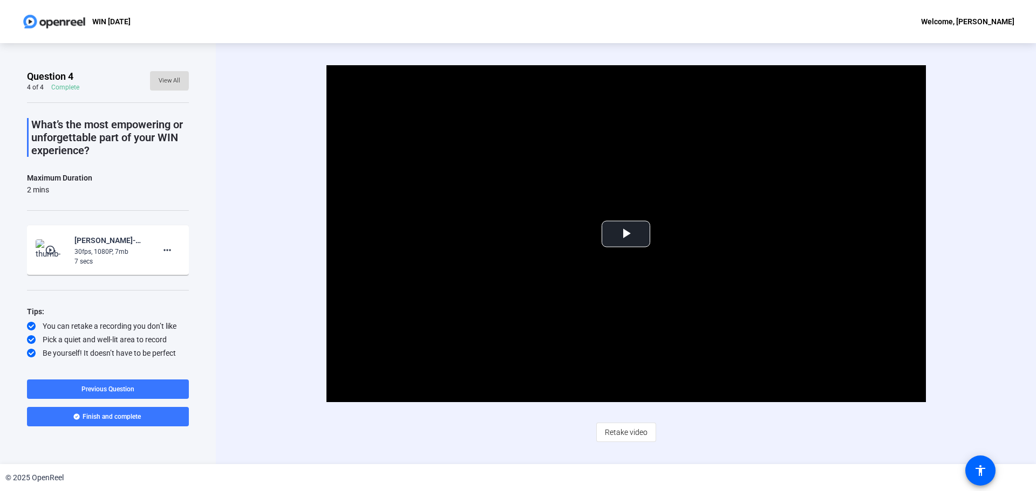
click at [163, 80] on span "View All" at bounding box center [170, 81] width 22 height 16
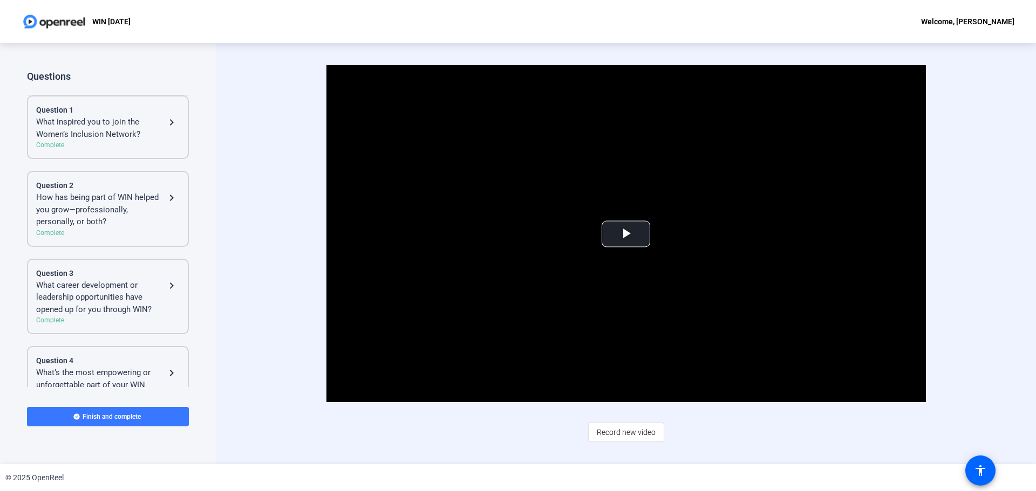
click at [165, 120] on mat-icon "navigate_next" at bounding box center [171, 122] width 13 height 13
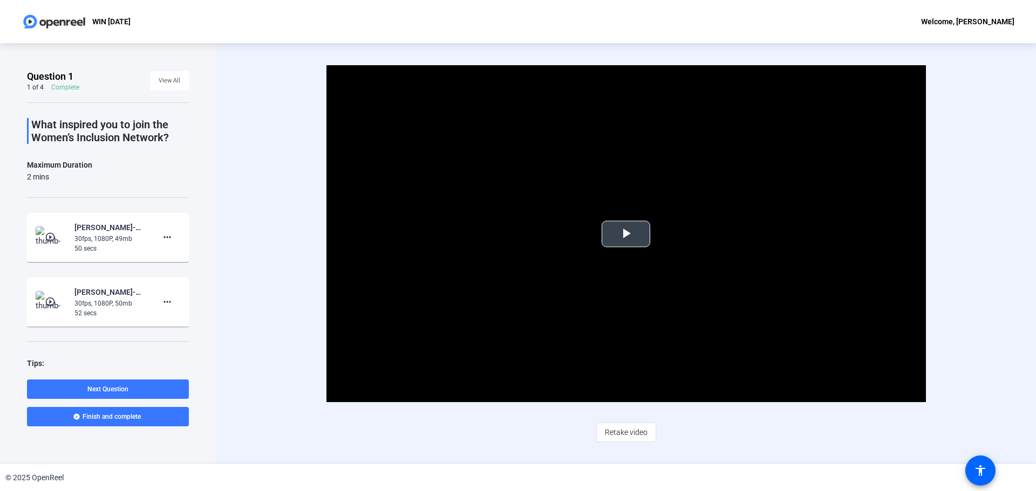
click at [626, 234] on span "Video Player" at bounding box center [626, 234] width 0 height 0
click at [161, 301] on mat-icon "more_horiz" at bounding box center [167, 302] width 13 height 13
click at [172, 325] on span "Delete clip" at bounding box center [179, 324] width 43 height 13
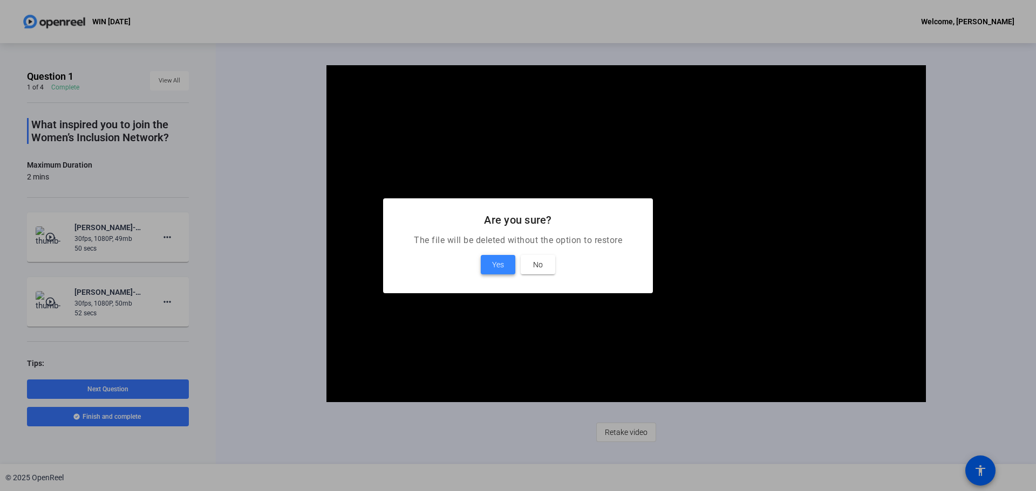
click at [494, 265] on span "Yes" at bounding box center [498, 264] width 12 height 13
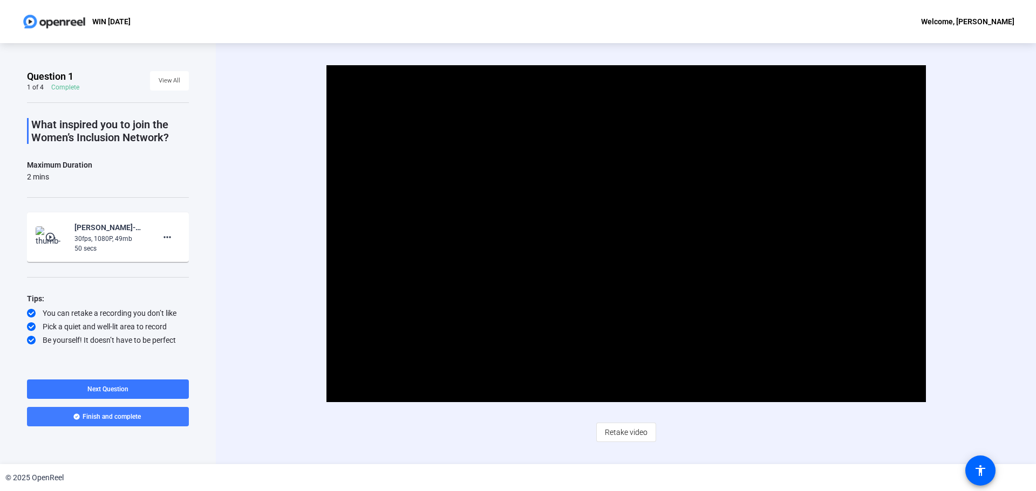
click at [128, 420] on span "Finish and complete" at bounding box center [112, 417] width 58 height 9
click at [173, 80] on span "View All" at bounding box center [170, 81] width 22 height 16
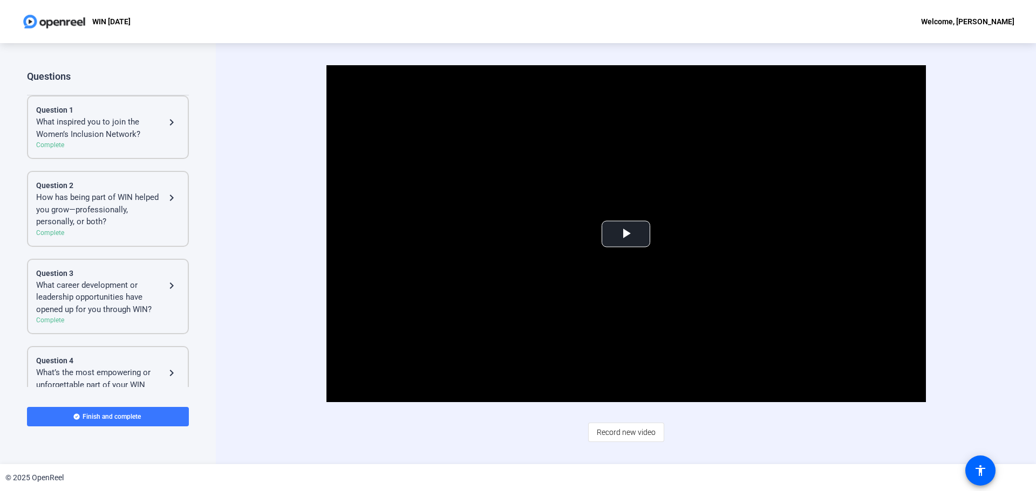
click at [129, 205] on div "How has being part of WIN helped you grow—professionally, personally, or both?" at bounding box center [100, 209] width 129 height 37
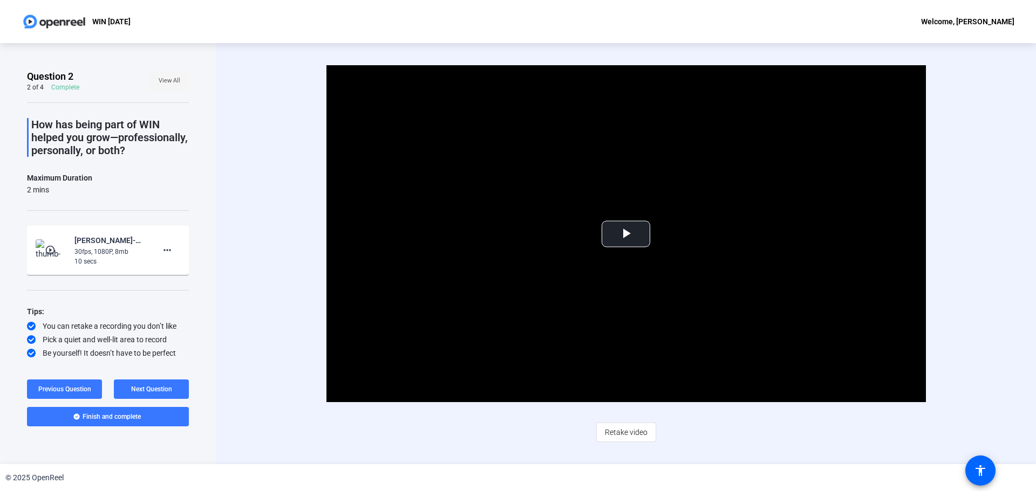
click at [161, 78] on span "View All" at bounding box center [170, 81] width 22 height 16
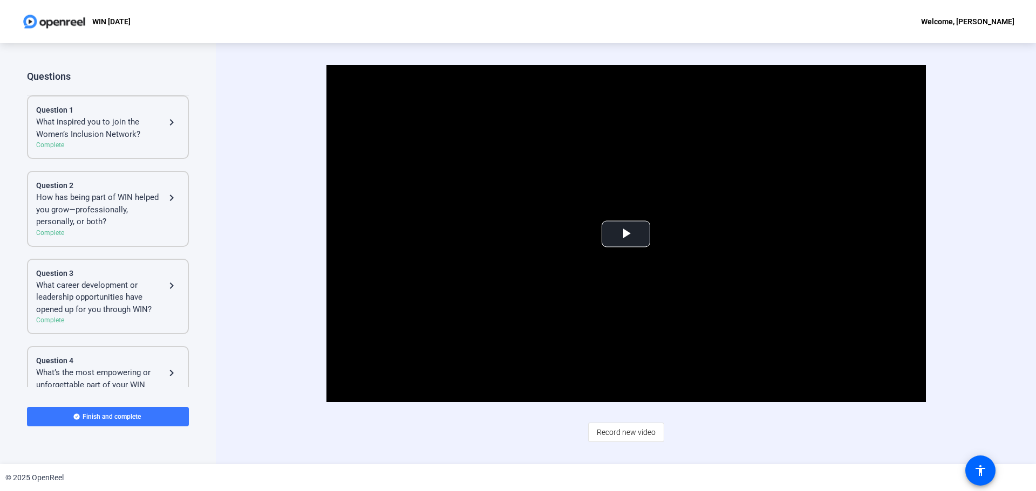
click at [131, 122] on div "What inspired you to join the Women’s Inclusion Network?" at bounding box center [100, 128] width 129 height 24
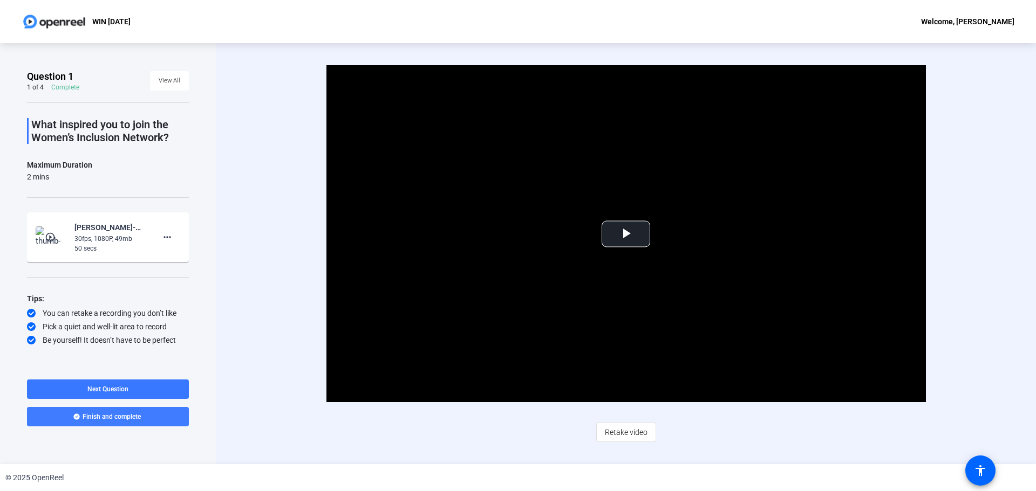
click at [122, 419] on span "Finish and complete" at bounding box center [112, 417] width 58 height 9
click at [626, 234] on span "Video Player" at bounding box center [626, 234] width 0 height 0
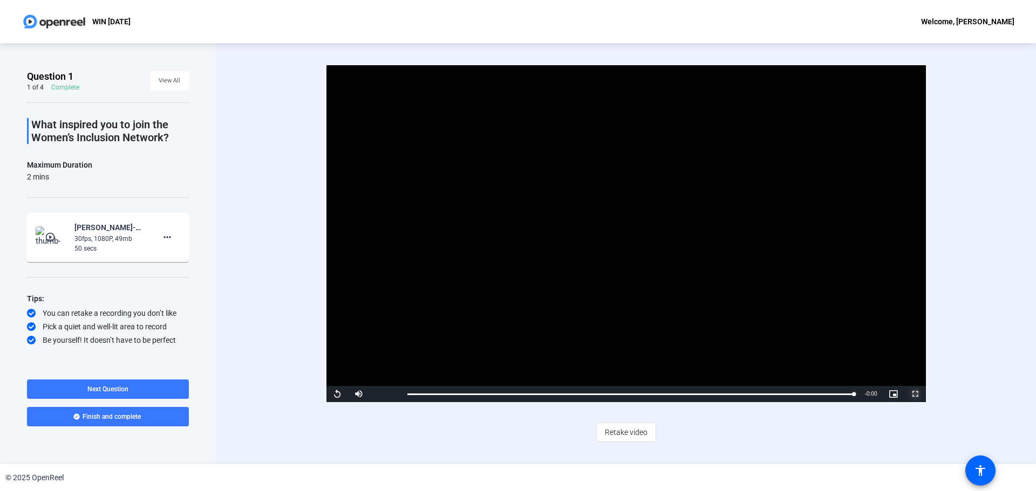
click at [916, 394] on span "Video Player" at bounding box center [915, 394] width 22 height 0
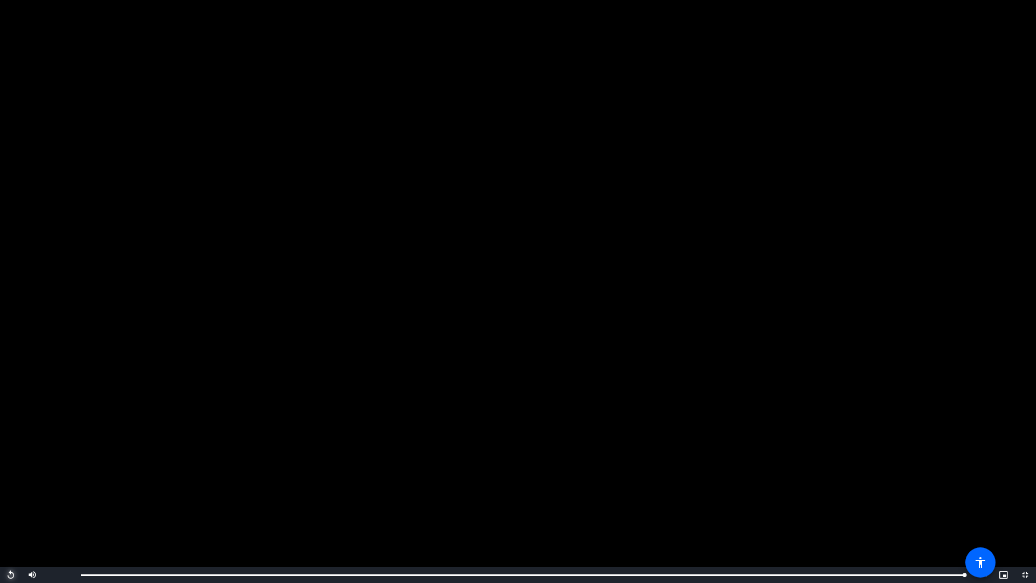
click at [7, 491] on span "Video Player" at bounding box center [11, 574] width 22 height 0
click at [1027, 491] on span "Video Player" at bounding box center [1025, 574] width 22 height 0
